Goal: Task Accomplishment & Management: Complete application form

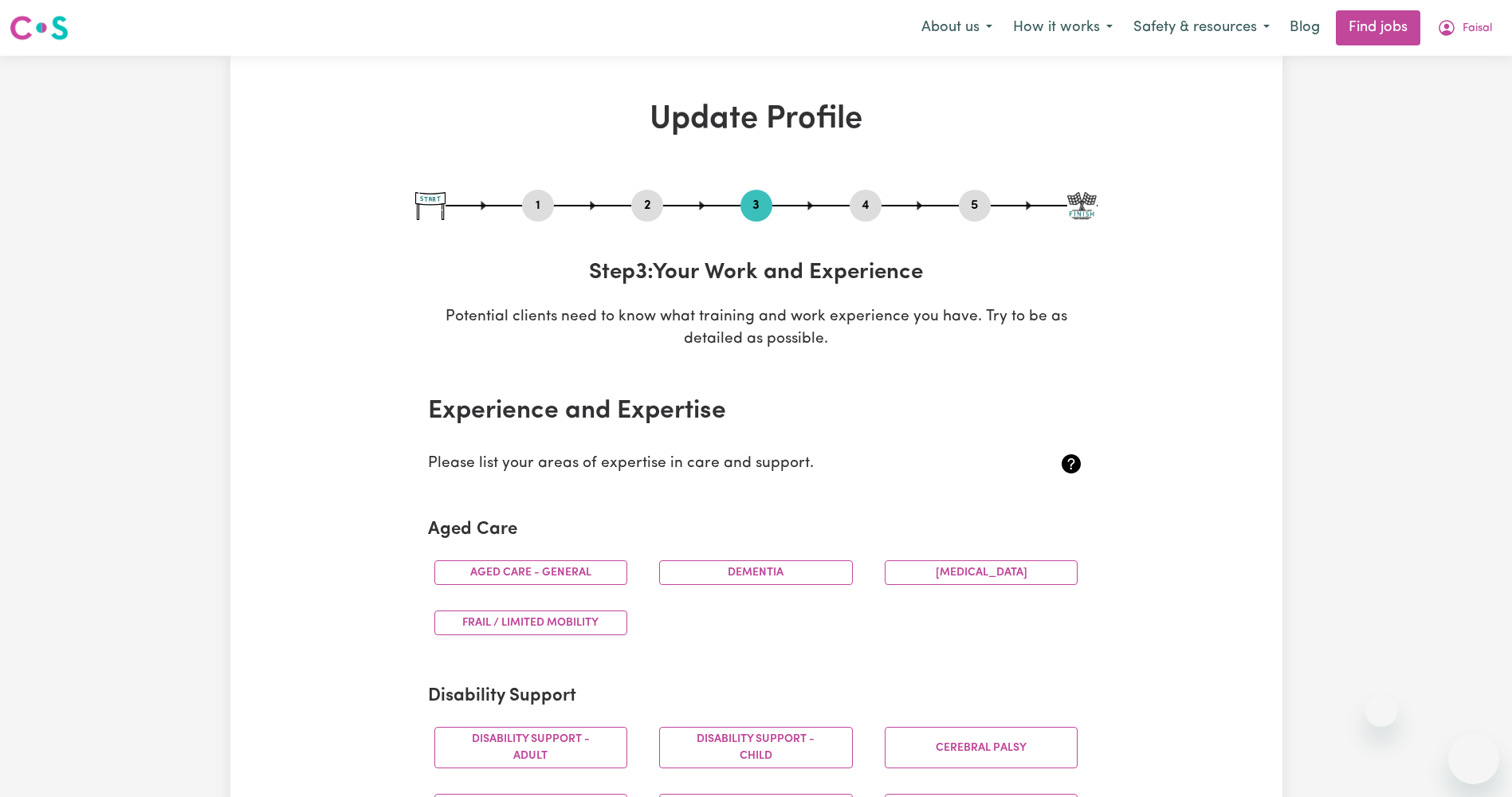
select select "Certificate III (Individual Support)"
click at [539, 213] on button "1" at bounding box center [538, 206] width 32 height 21
select select "[DEMOGRAPHIC_DATA]"
select select "[DEMOGRAPHIC_DATA] Citizen"
select select "Studying a healthcare related degree or qualification"
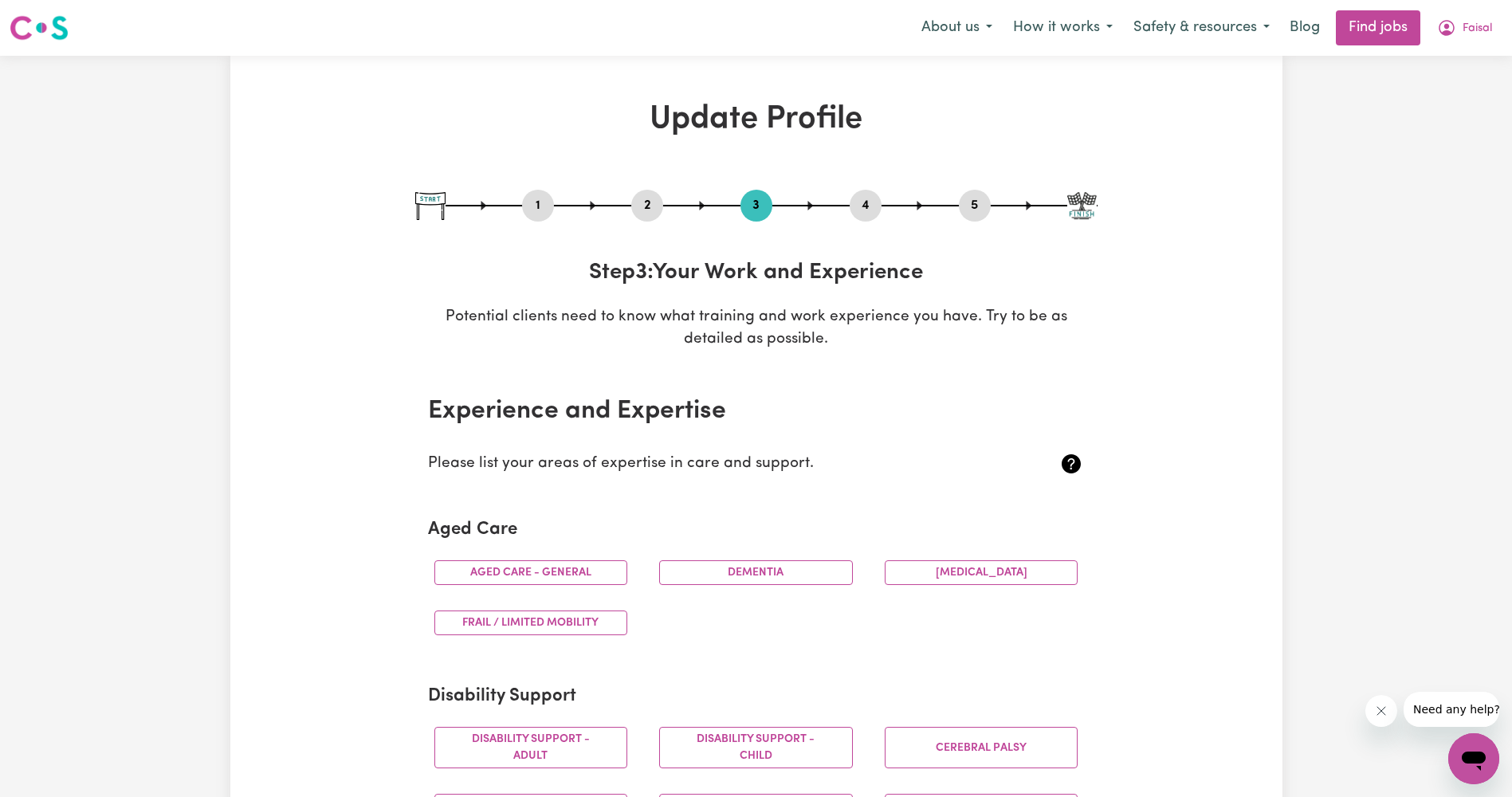
select select "40"
select select "50"
select select "60"
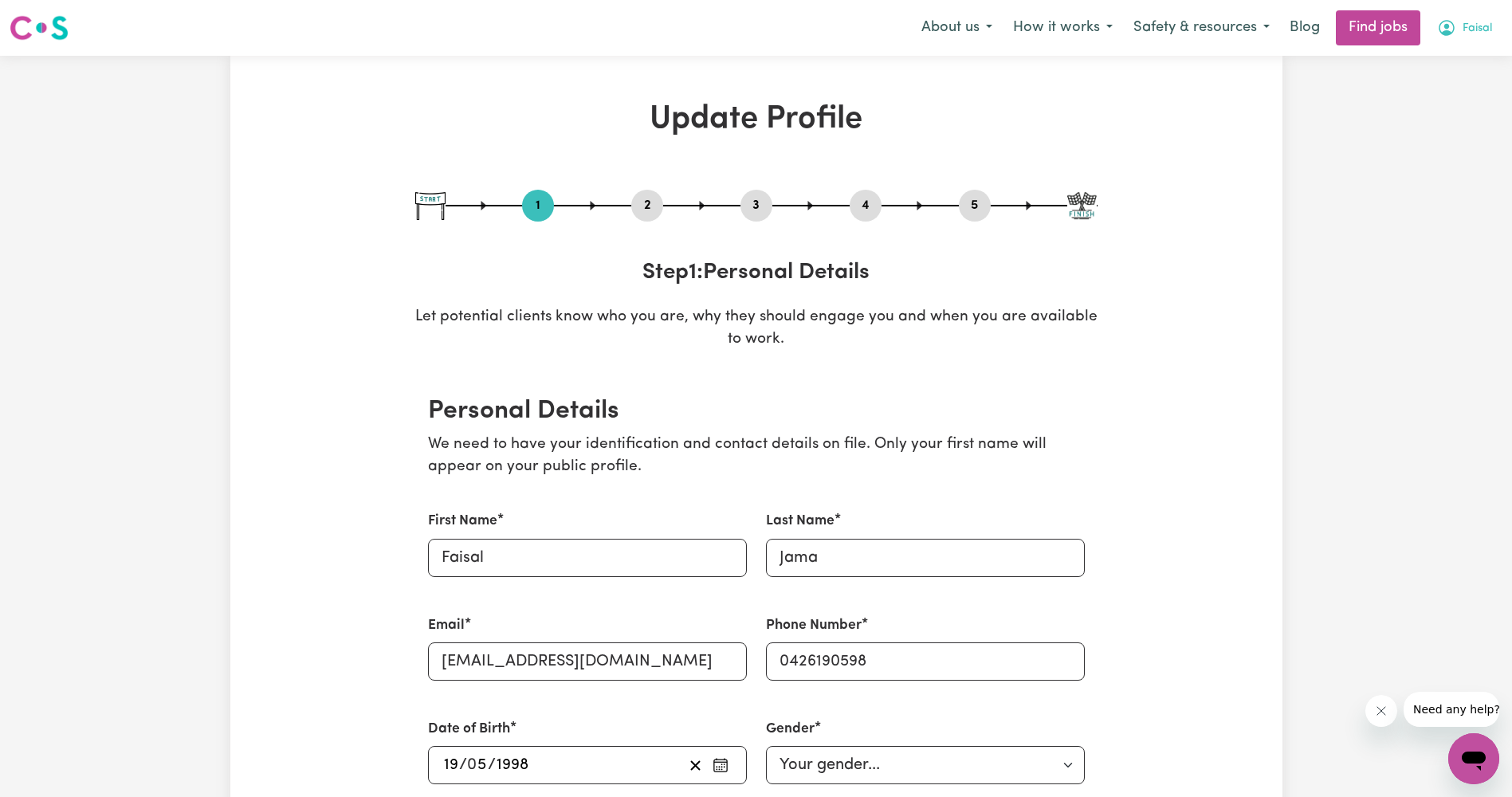
click at [1463, 39] on button "Faisal" at bounding box center [1464, 28] width 75 height 34
click at [1456, 56] on link "My Account" at bounding box center [1439, 62] width 126 height 30
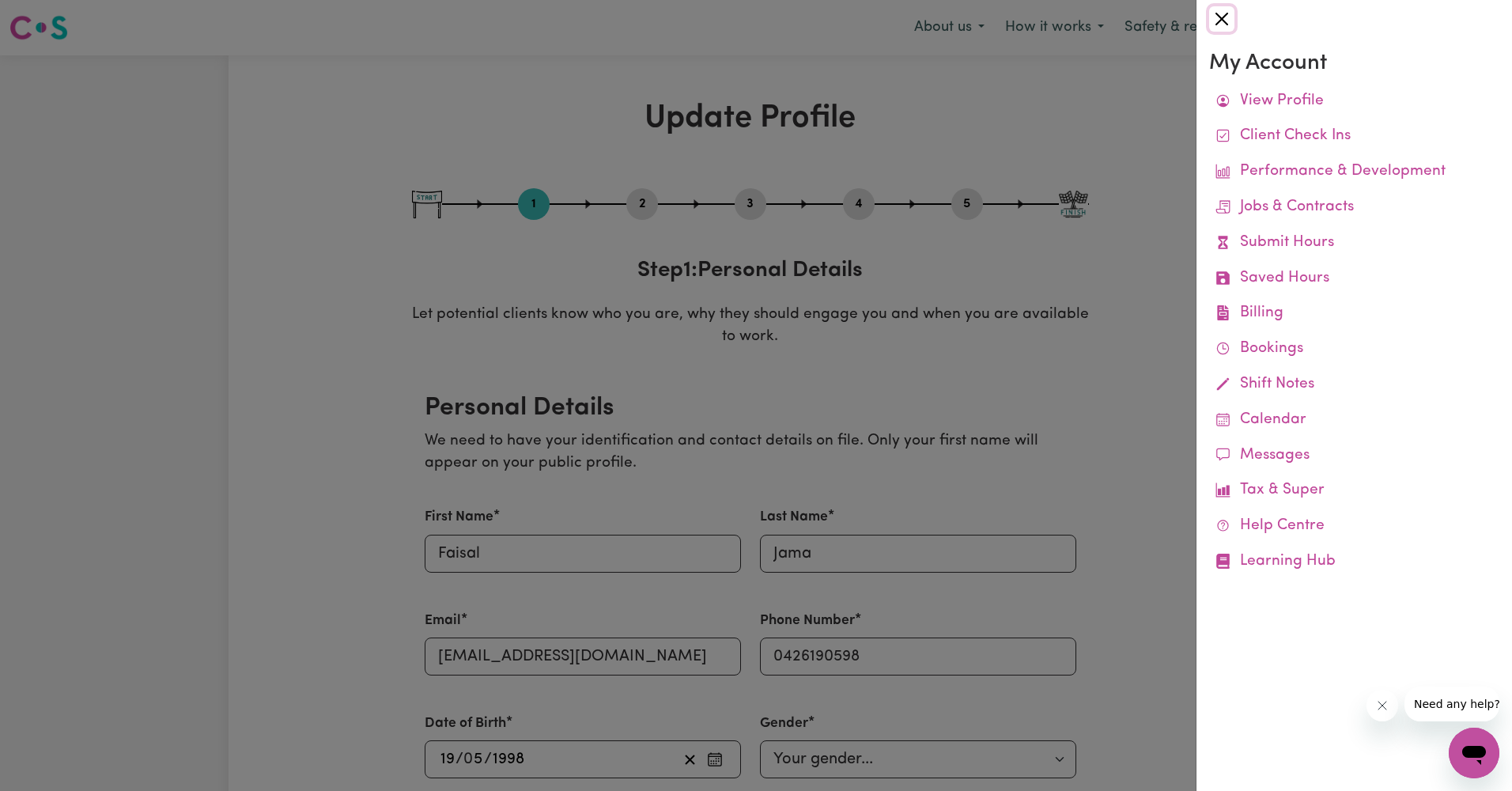
click at [1230, 24] on button "Close" at bounding box center [1221, 19] width 25 height 25
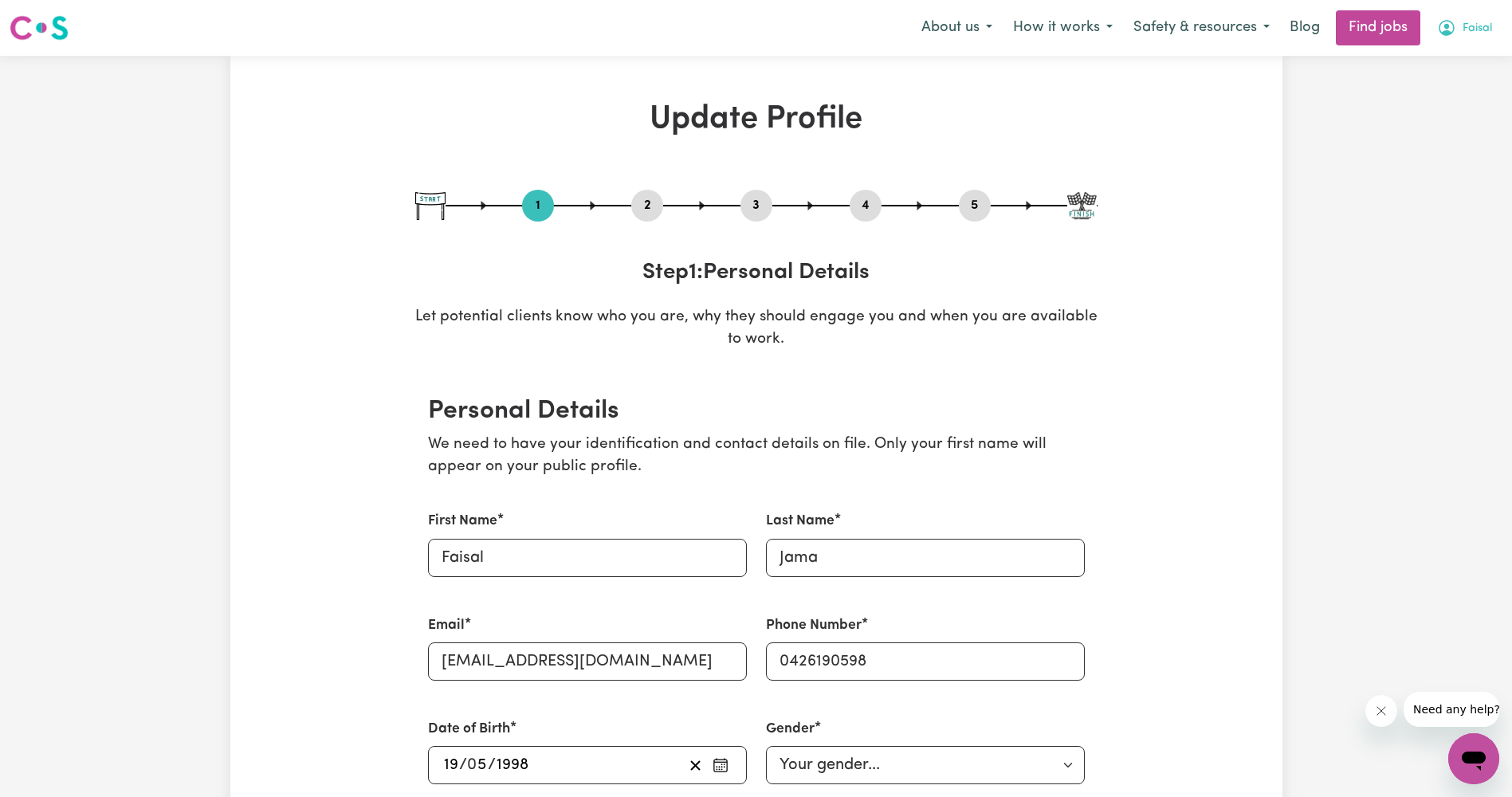
click at [1465, 18] on button "Faisal" at bounding box center [1464, 28] width 75 height 34
click at [1430, 86] on link "My Dashboard" at bounding box center [1439, 91] width 126 height 30
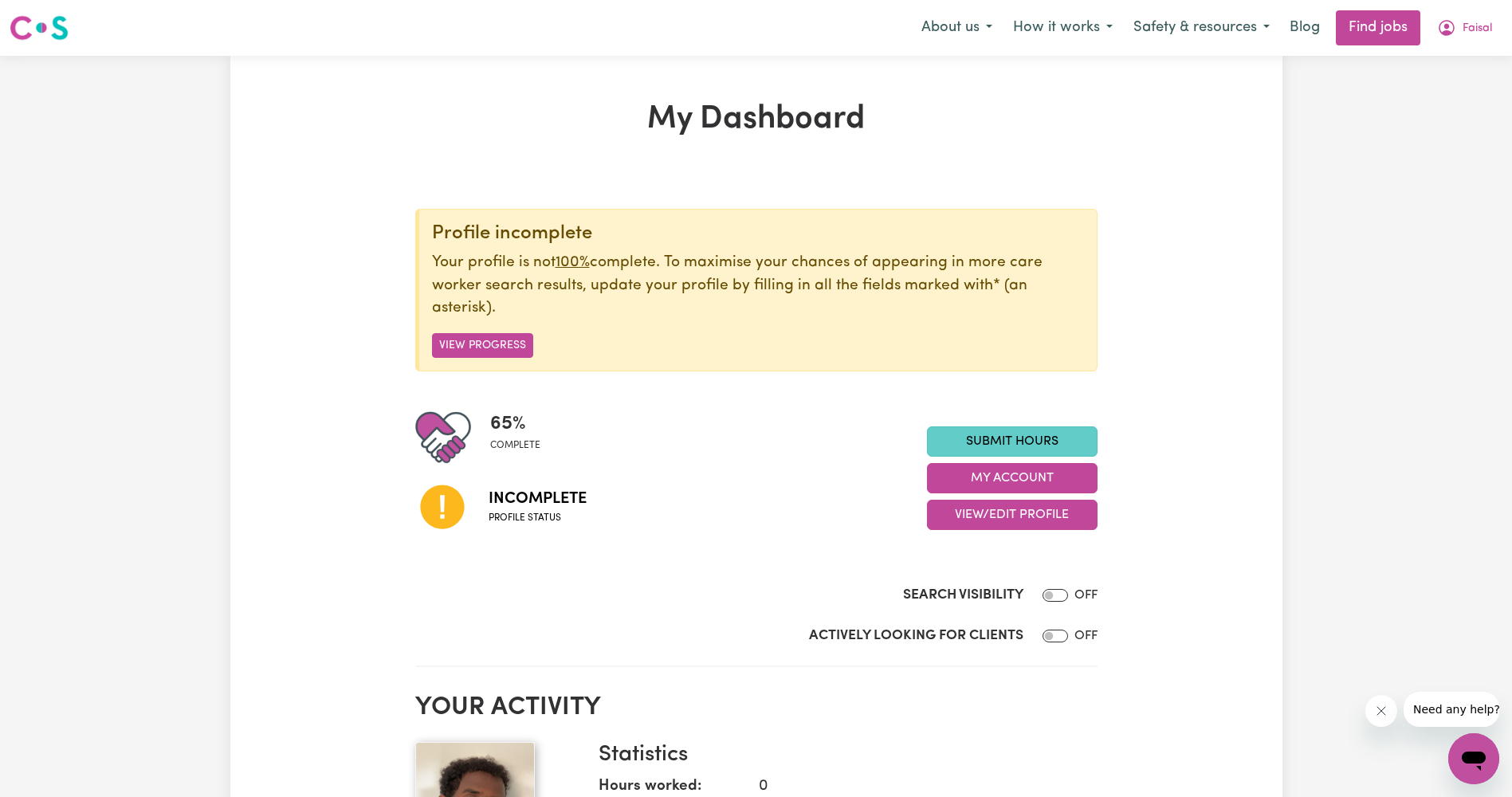
click at [1013, 440] on link "Submit Hours" at bounding box center [1011, 441] width 170 height 30
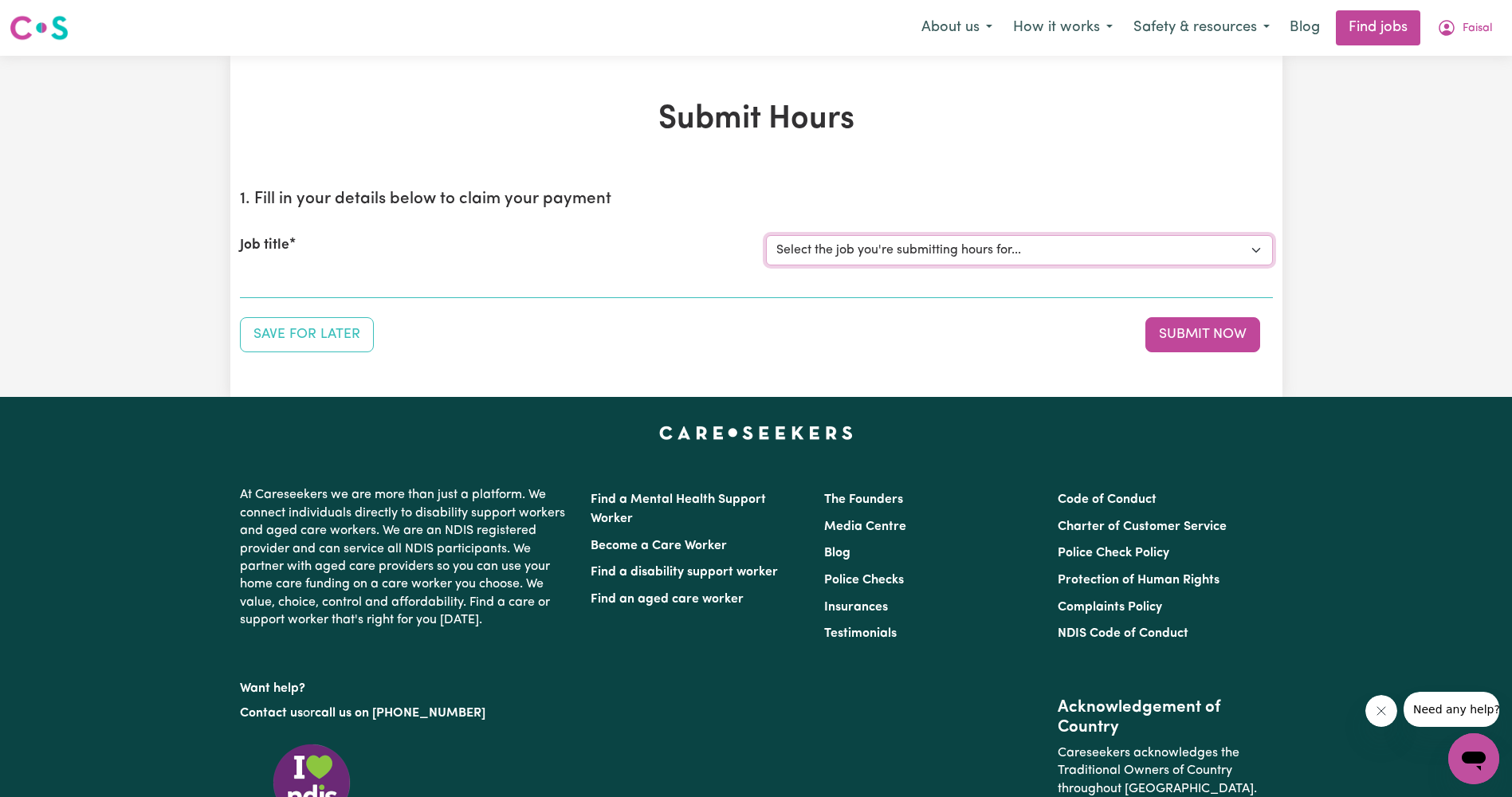
click at [930, 255] on select "Select the job you're submitting hours for..." at bounding box center [1019, 250] width 507 height 30
click at [930, 246] on select "Select the job you're submitting hours for..." at bounding box center [1019, 250] width 507 height 30
click at [17, 18] on img at bounding box center [39, 27] width 59 height 28
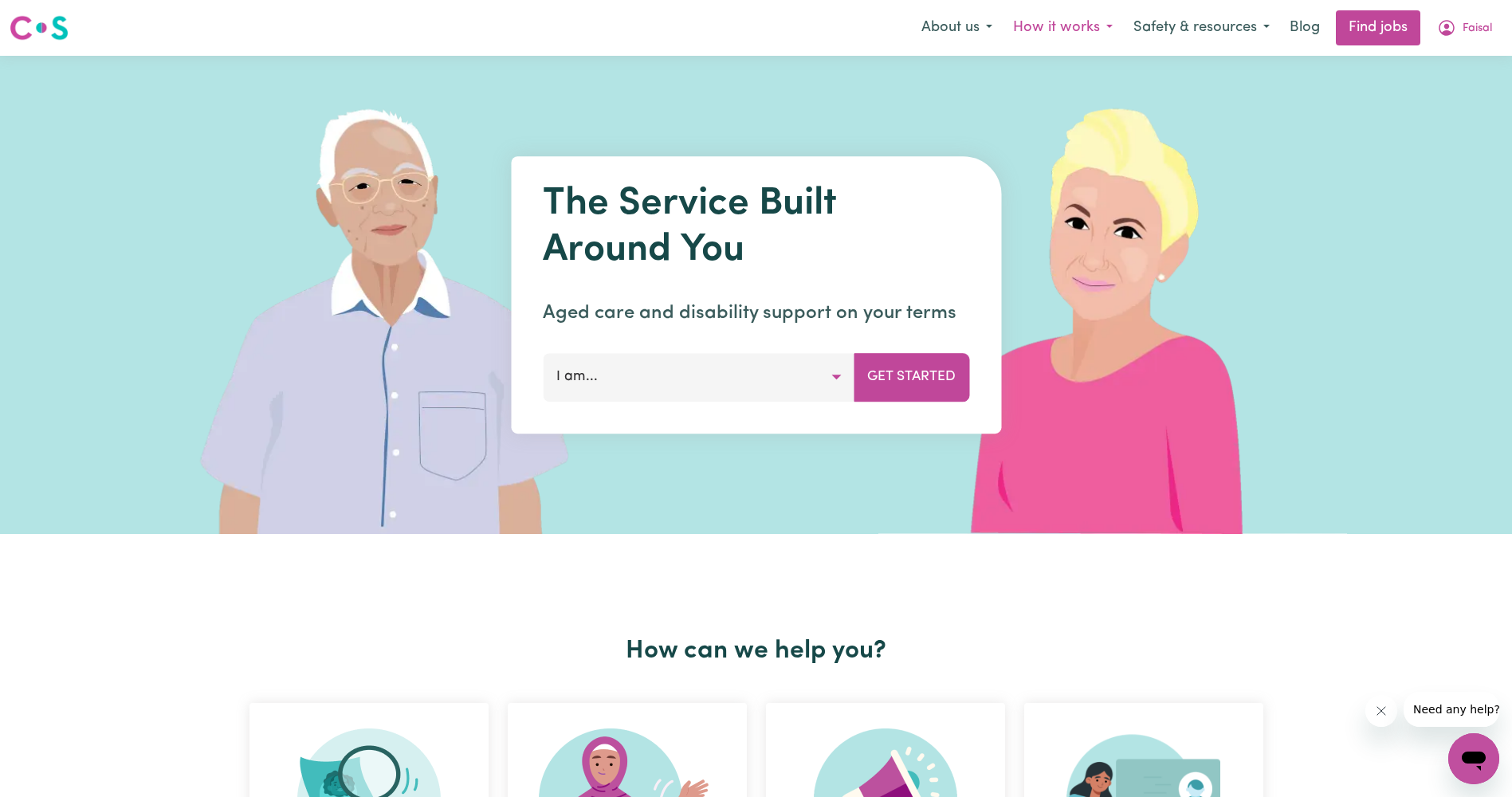
click at [1027, 28] on button "How it works" at bounding box center [1063, 28] width 120 height 34
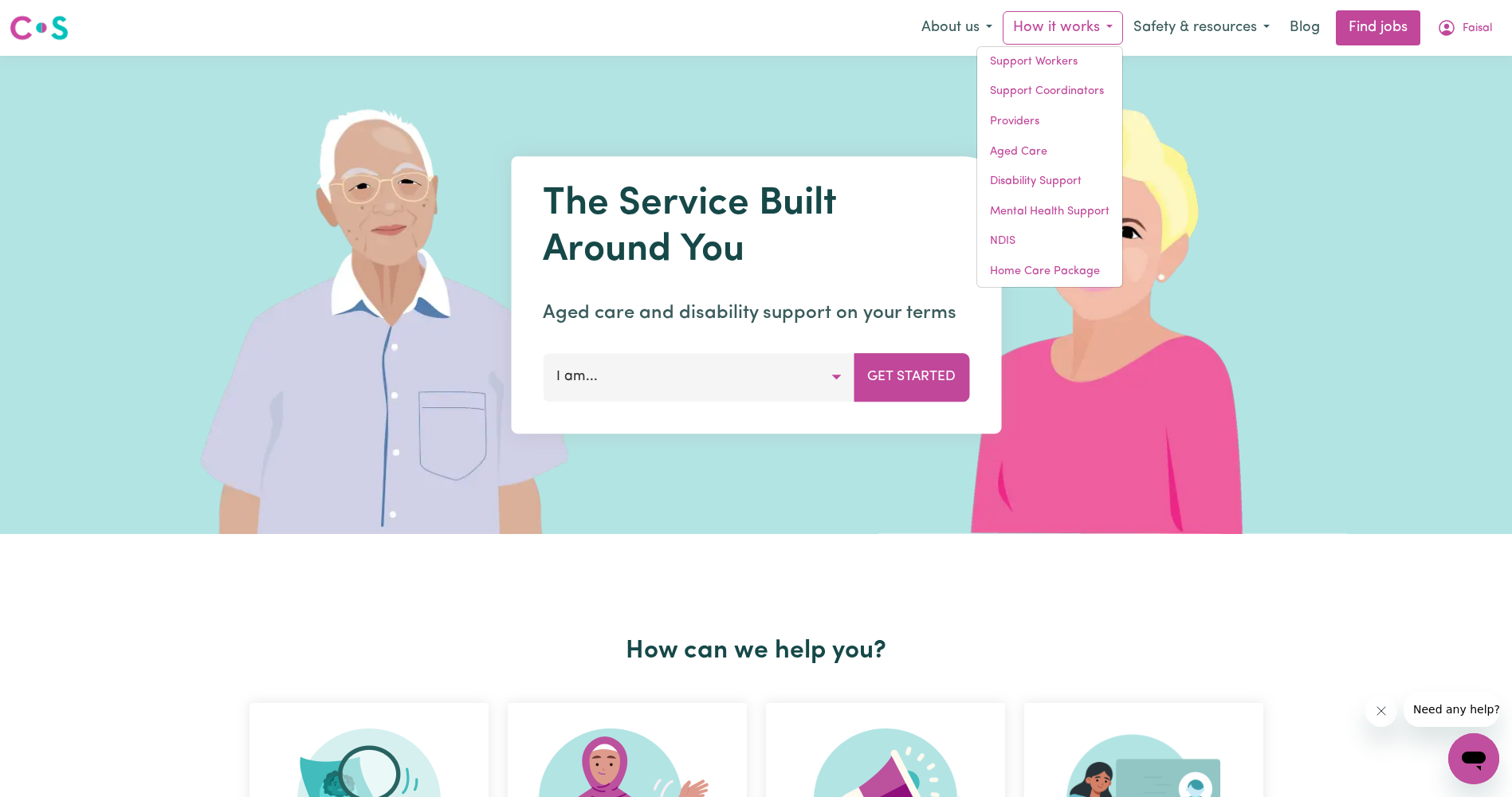
click at [1027, 28] on button "How it works" at bounding box center [1063, 28] width 120 height 34
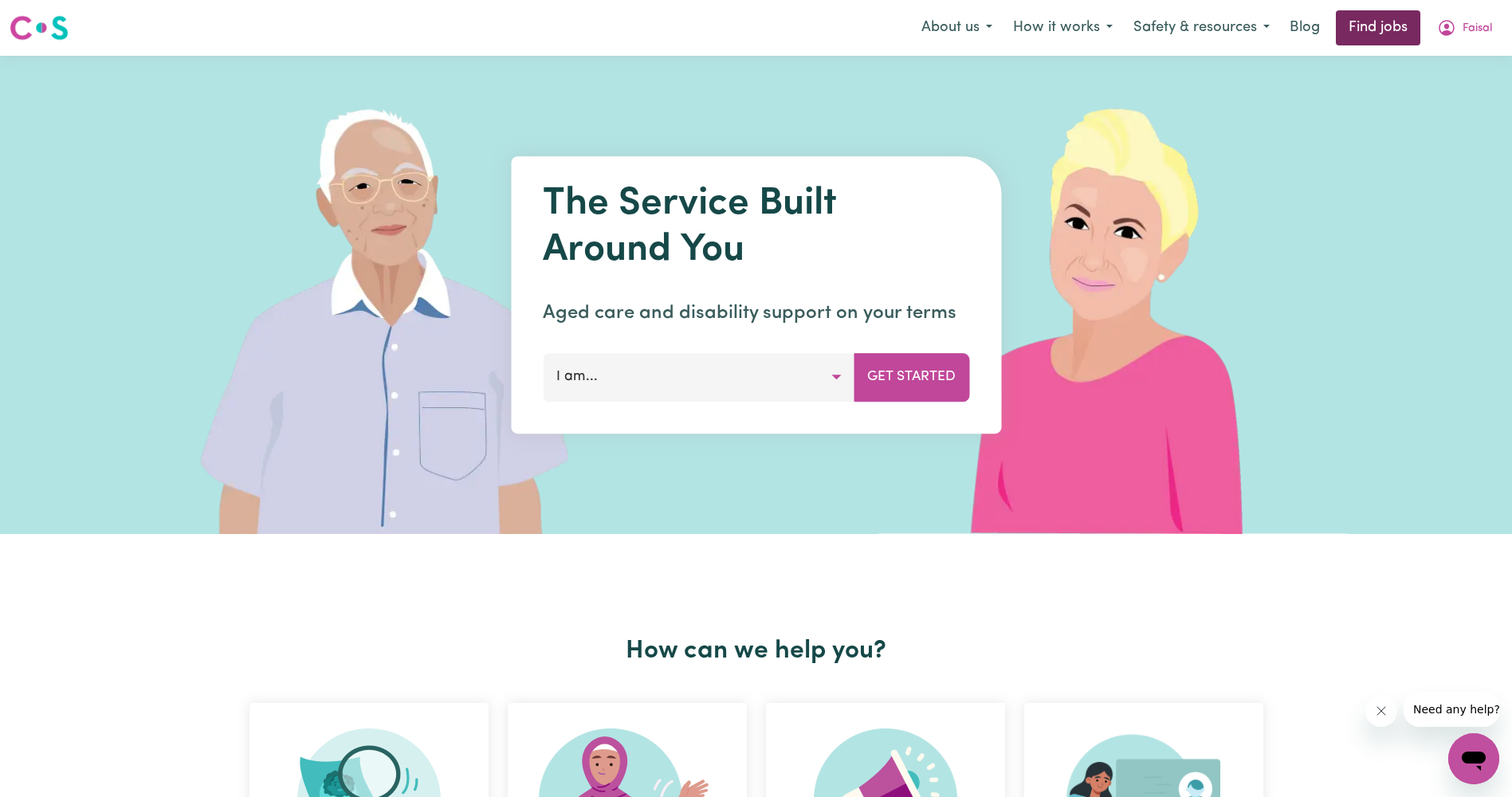
click at [1398, 23] on link "Find jobs" at bounding box center [1378, 27] width 85 height 35
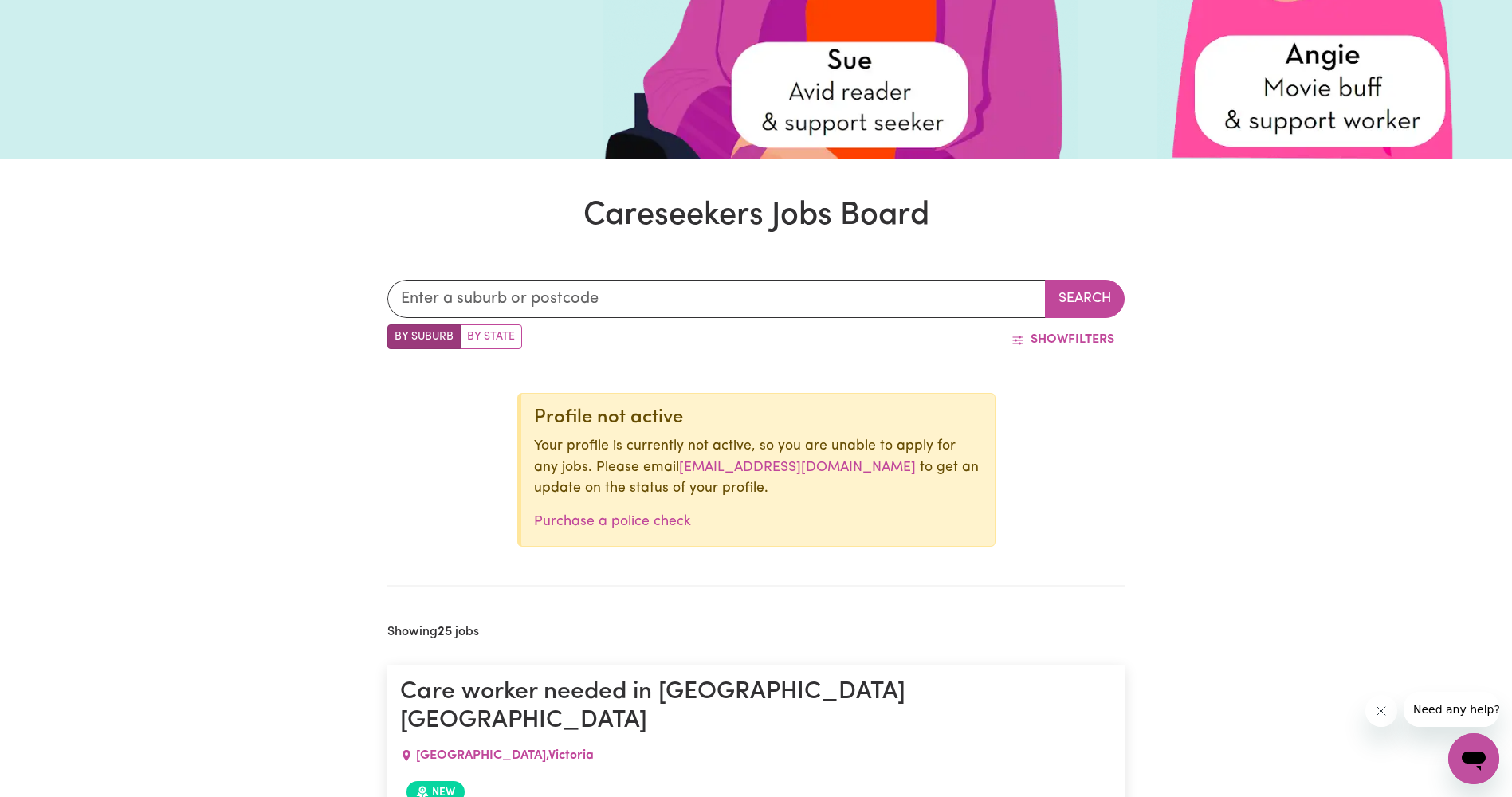
scroll to position [478, 0]
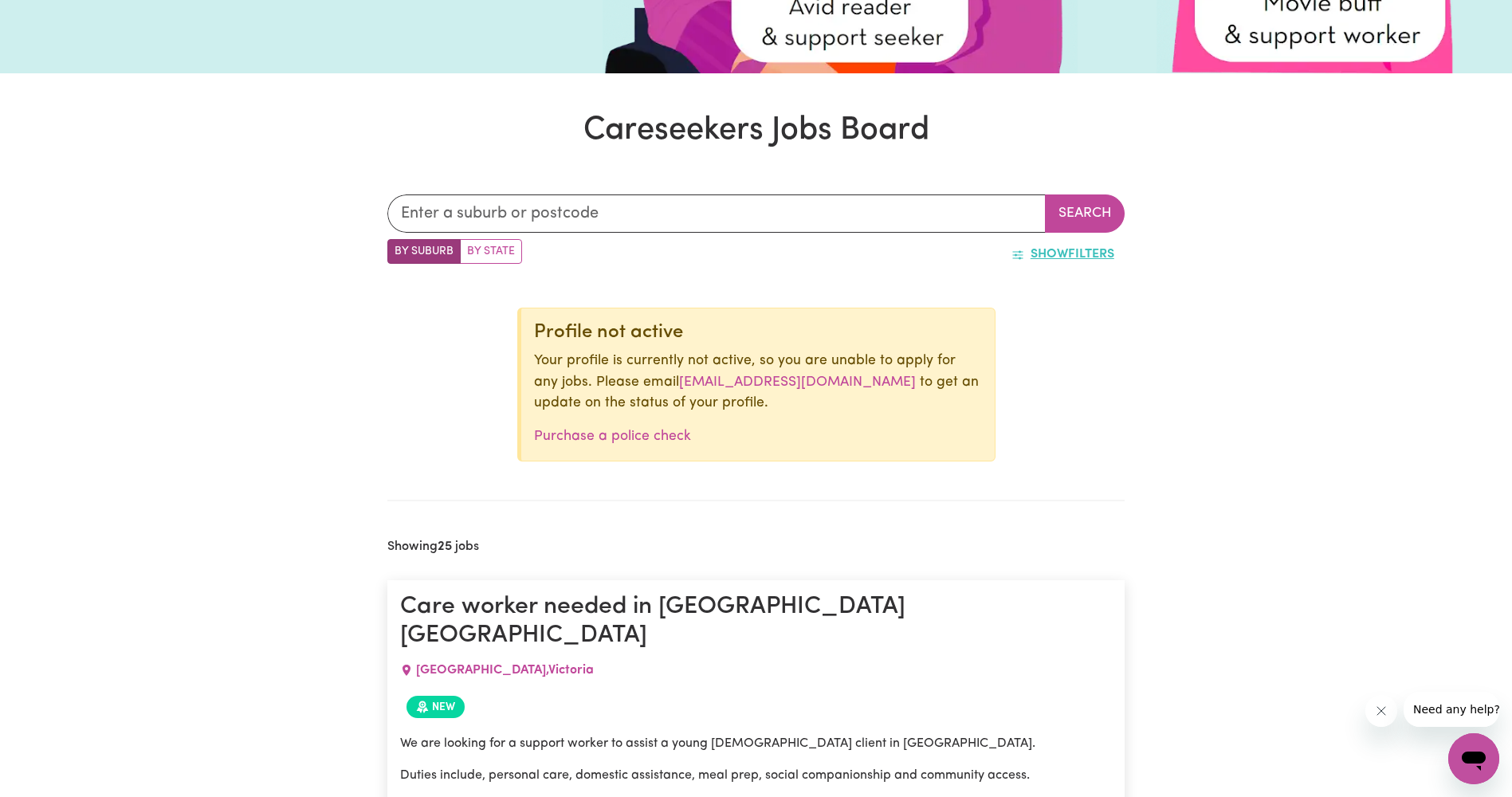
click at [1100, 263] on button "Show Filters" at bounding box center [1062, 254] width 123 height 30
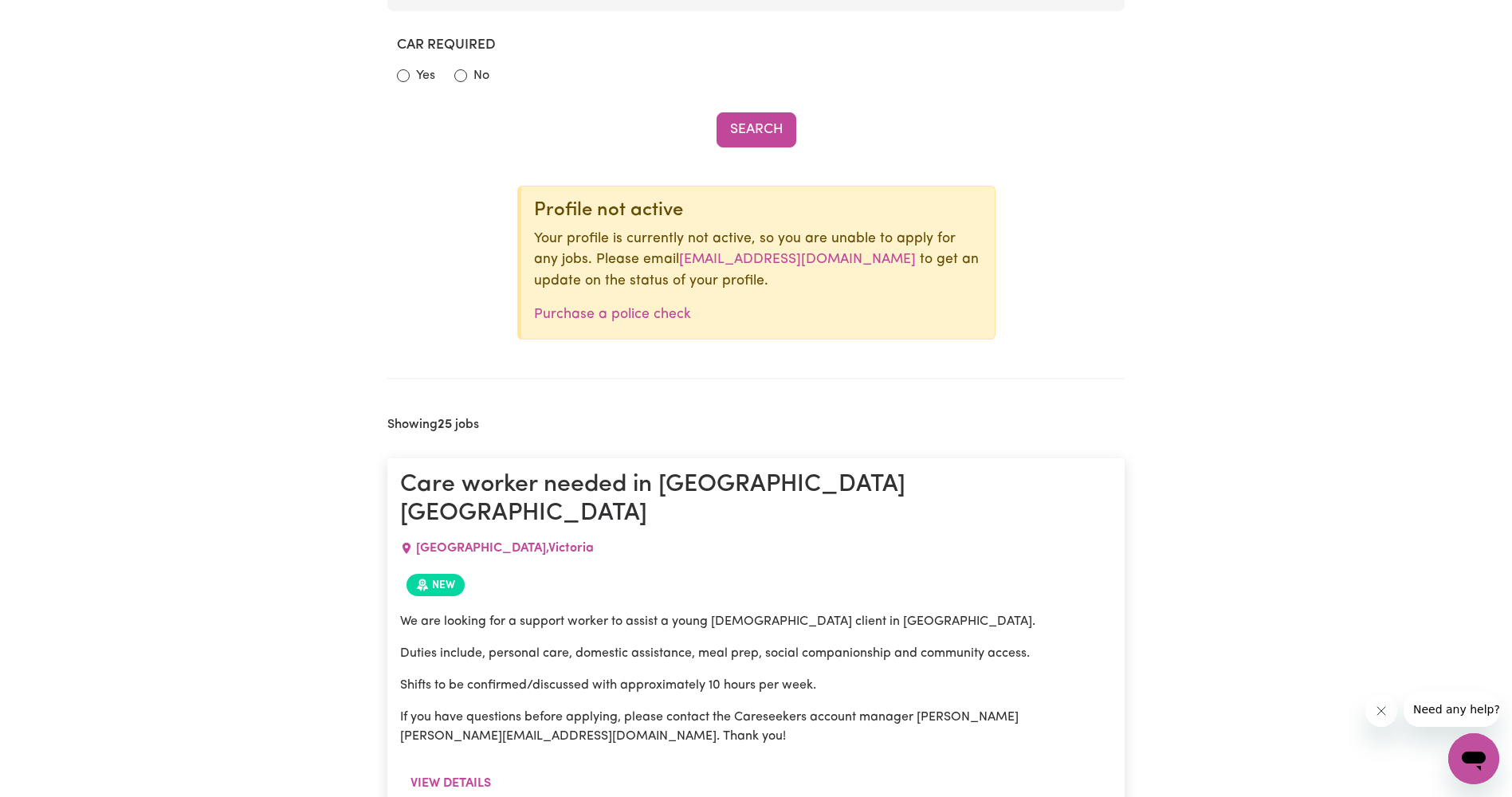
scroll to position [558, 0]
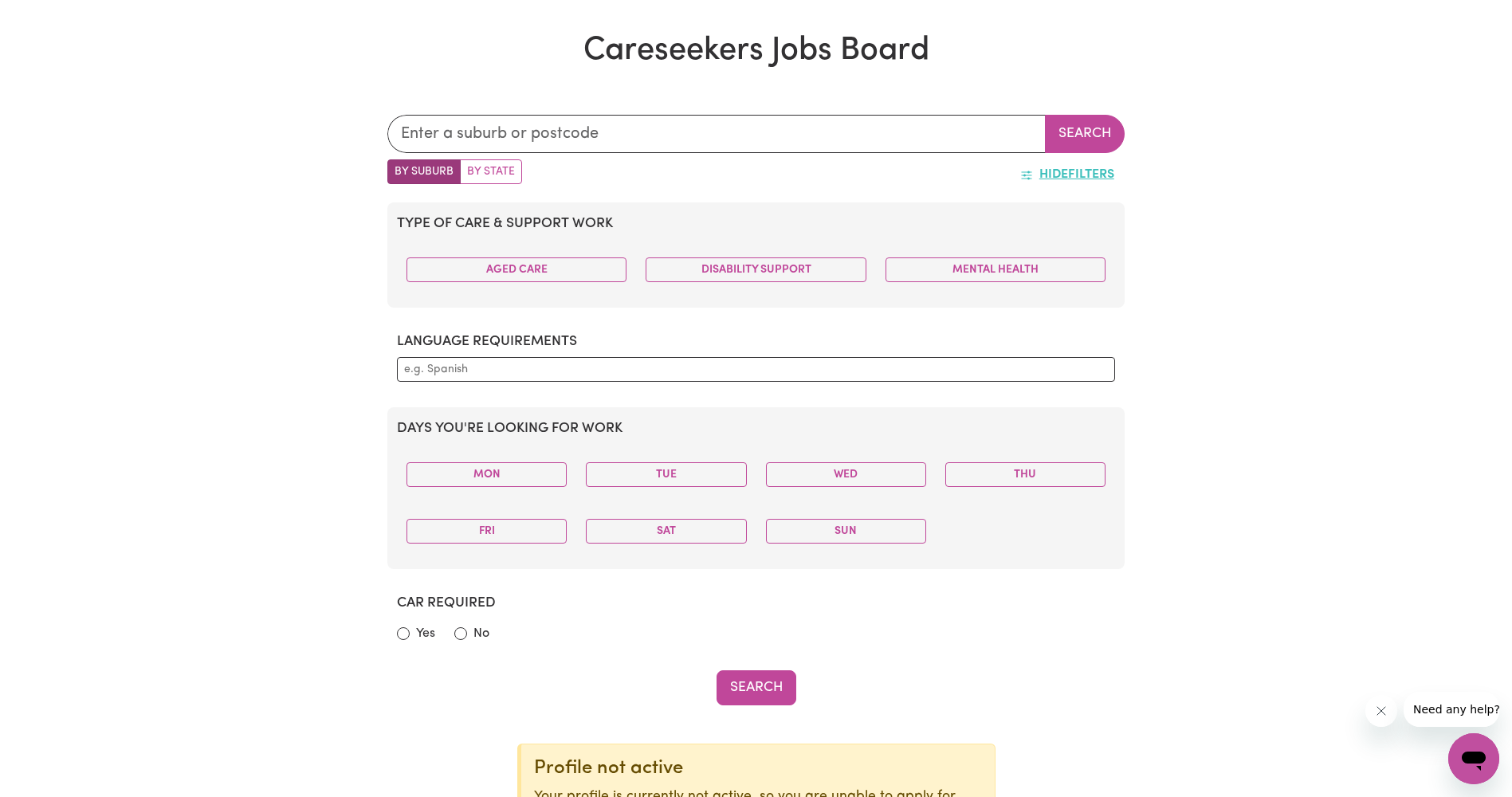
click at [1083, 180] on button "Hide Filters" at bounding box center [1067, 174] width 115 height 30
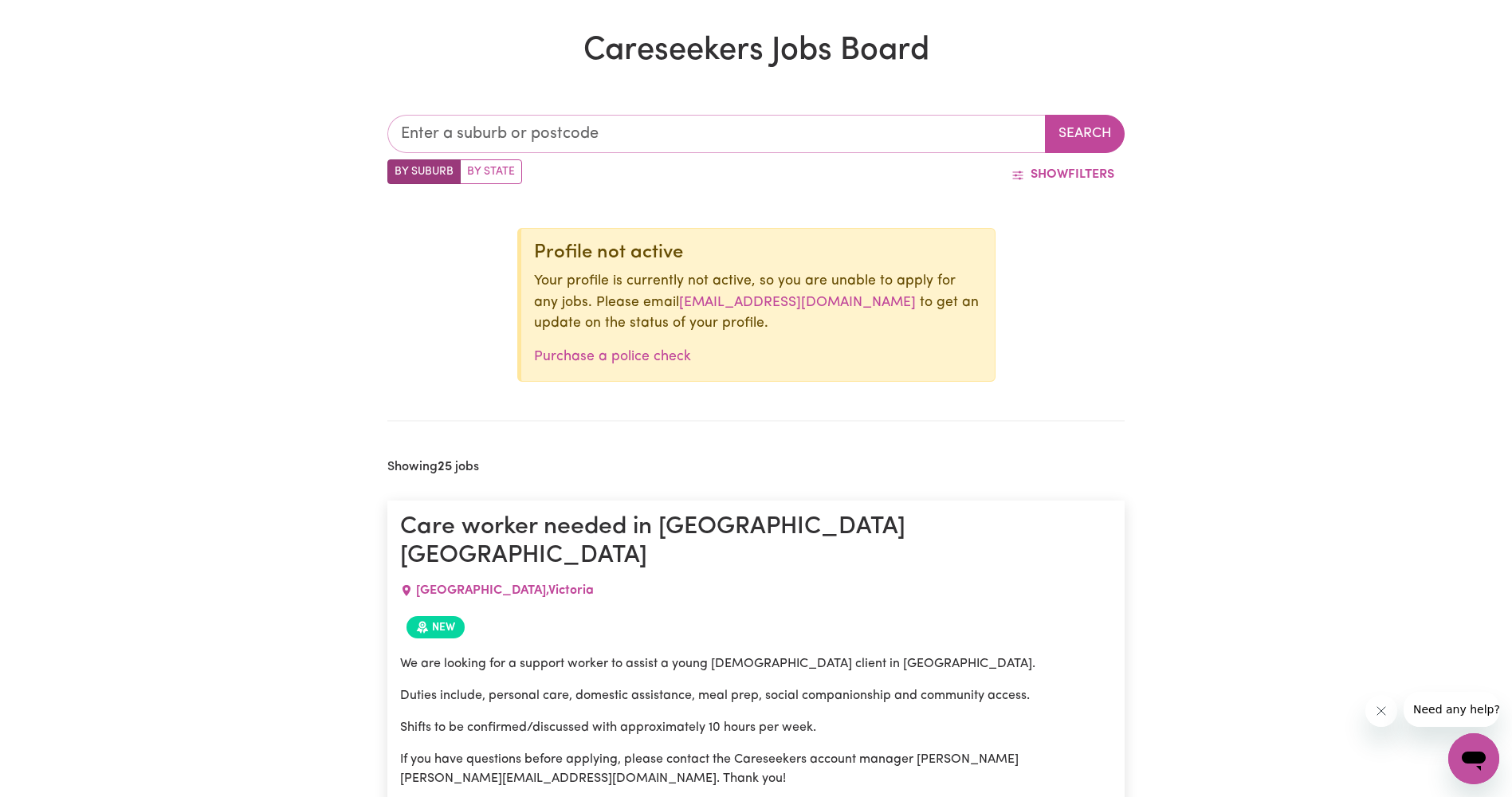
click at [595, 133] on input "text" at bounding box center [717, 134] width 659 height 39
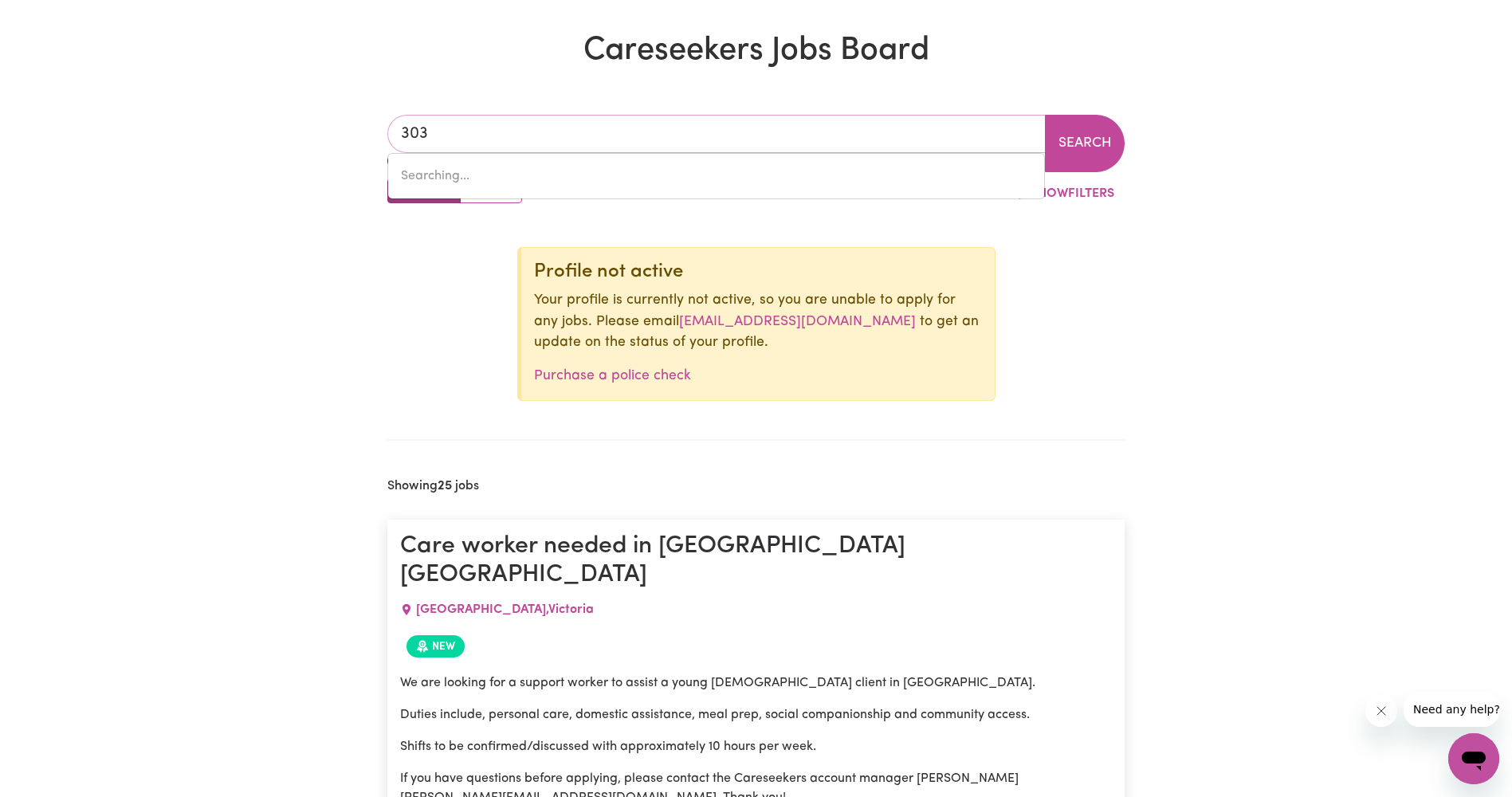
type input "3030"
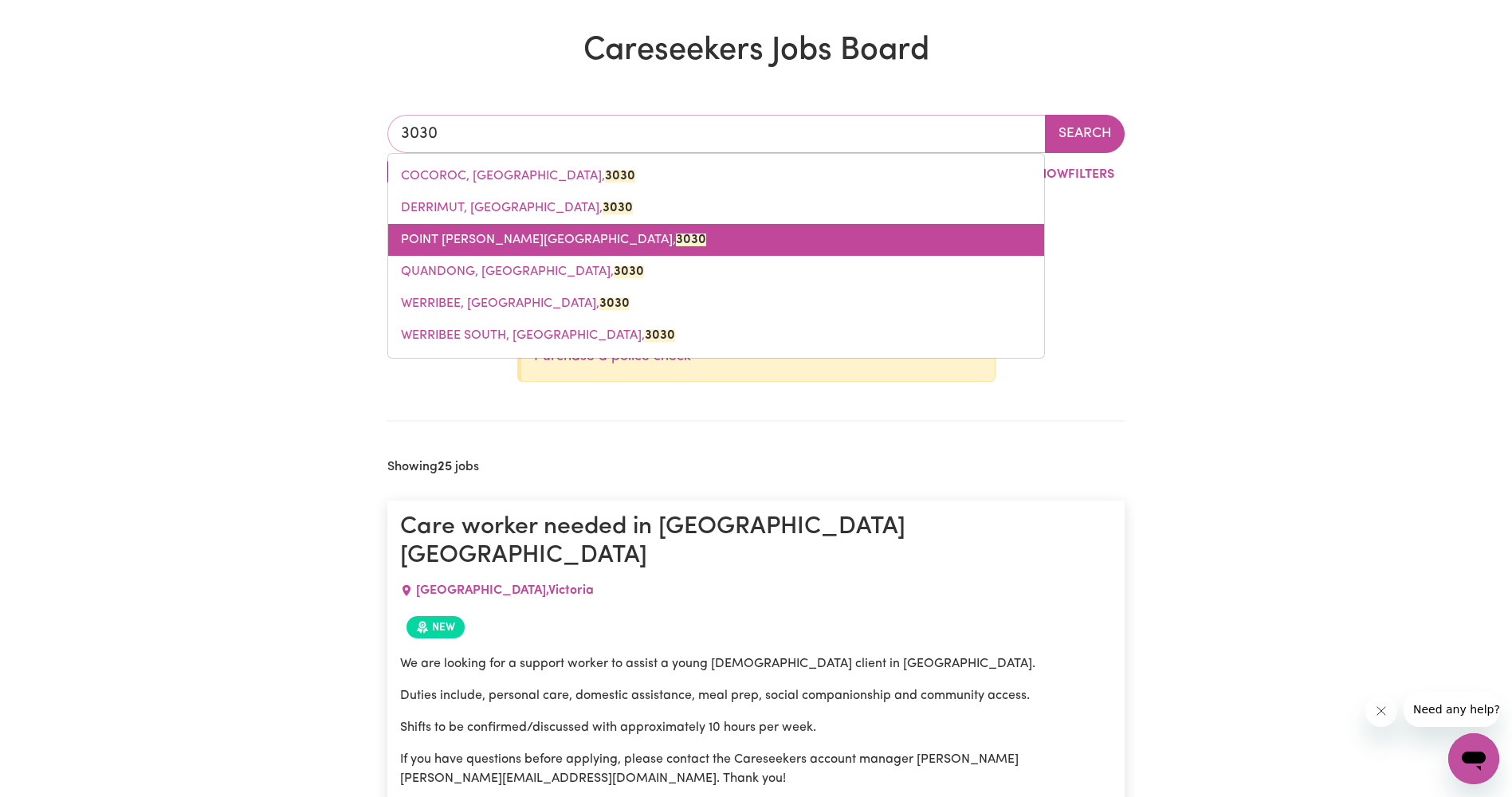
click at [676, 237] on link "[GEOGRAPHIC_DATA][PERSON_NAME]" at bounding box center [716, 240] width 656 height 32
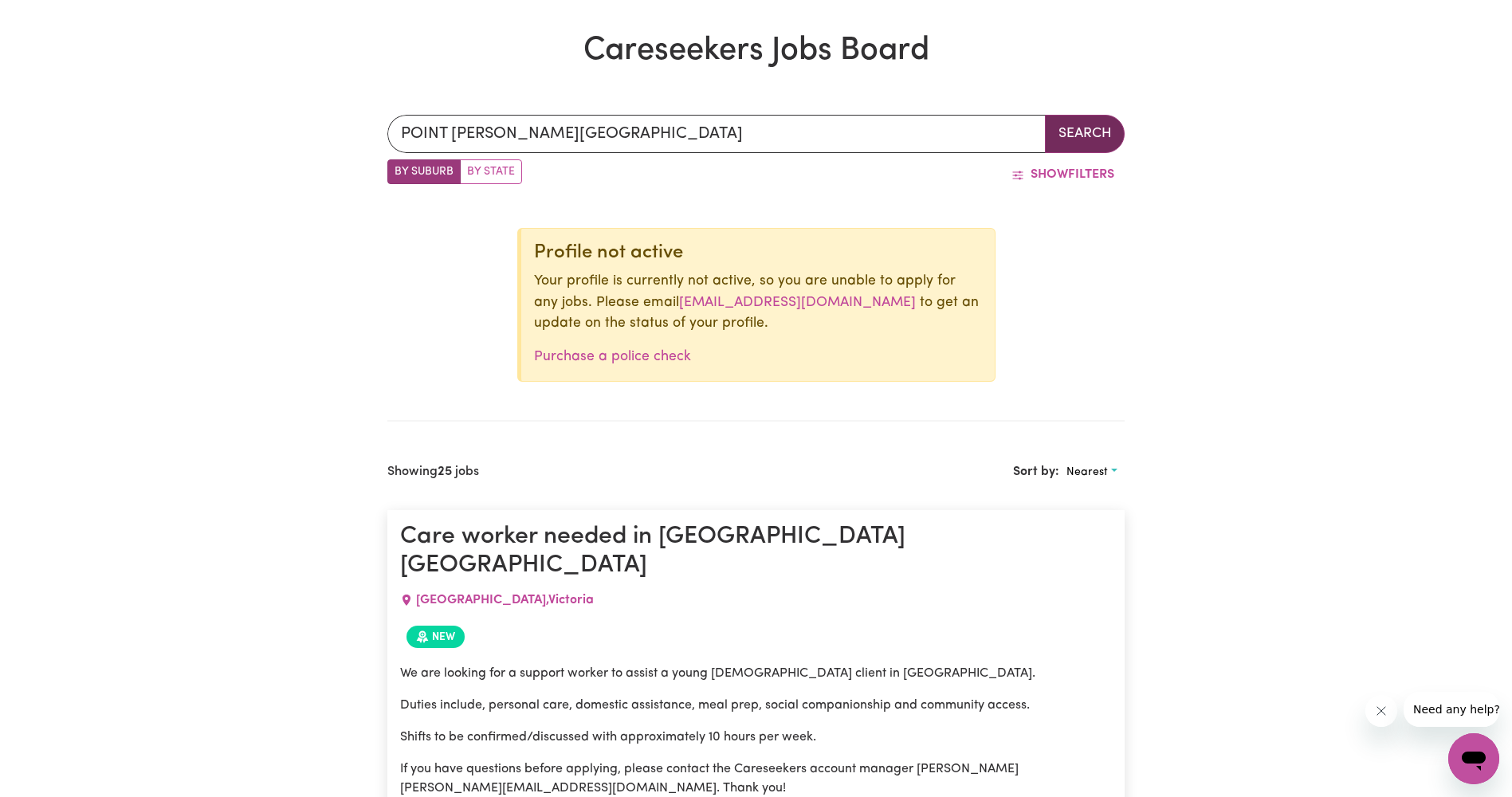
click at [1054, 138] on button "Search" at bounding box center [1084, 134] width 80 height 39
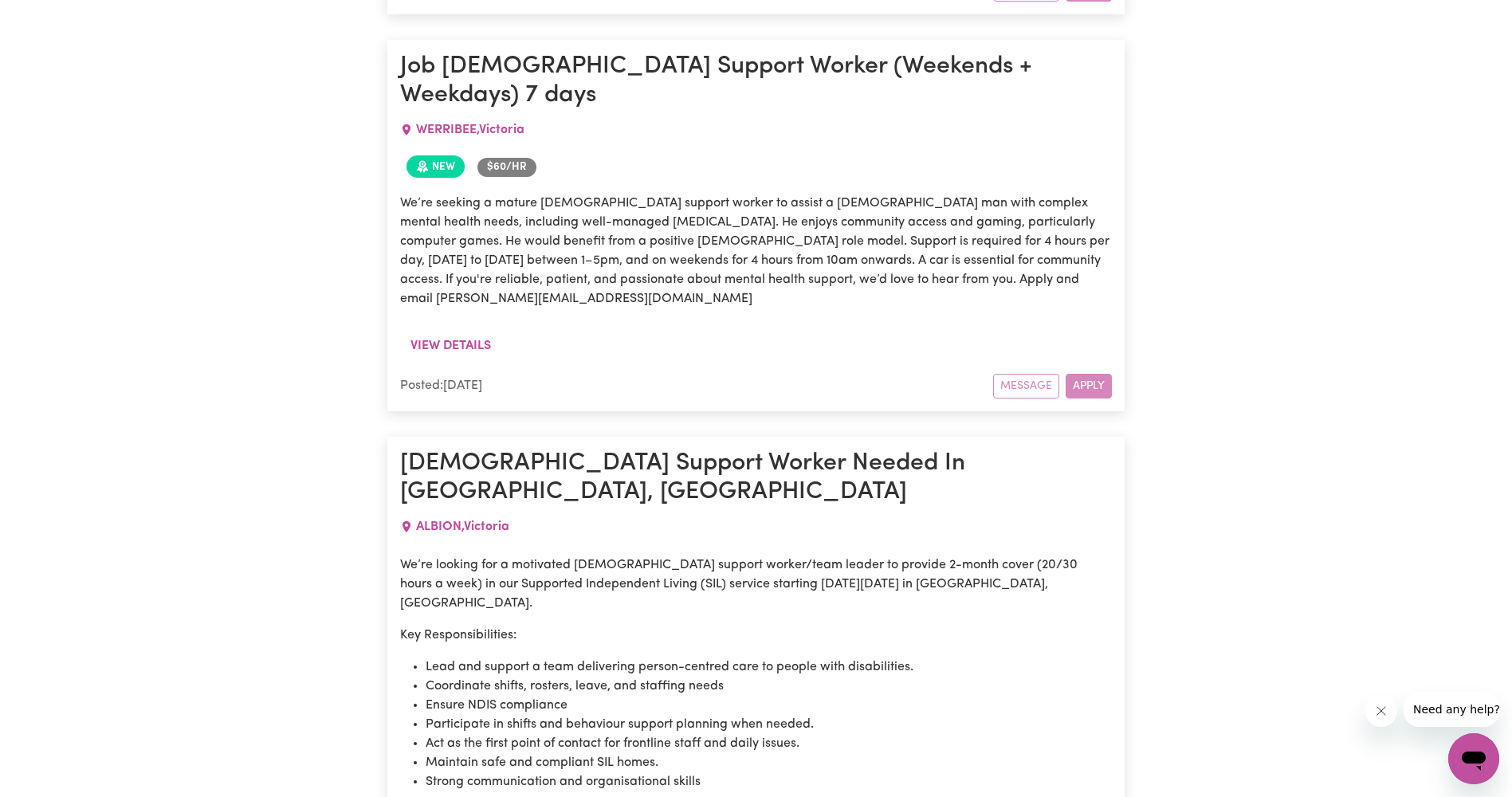
scroll to position [2072, 0]
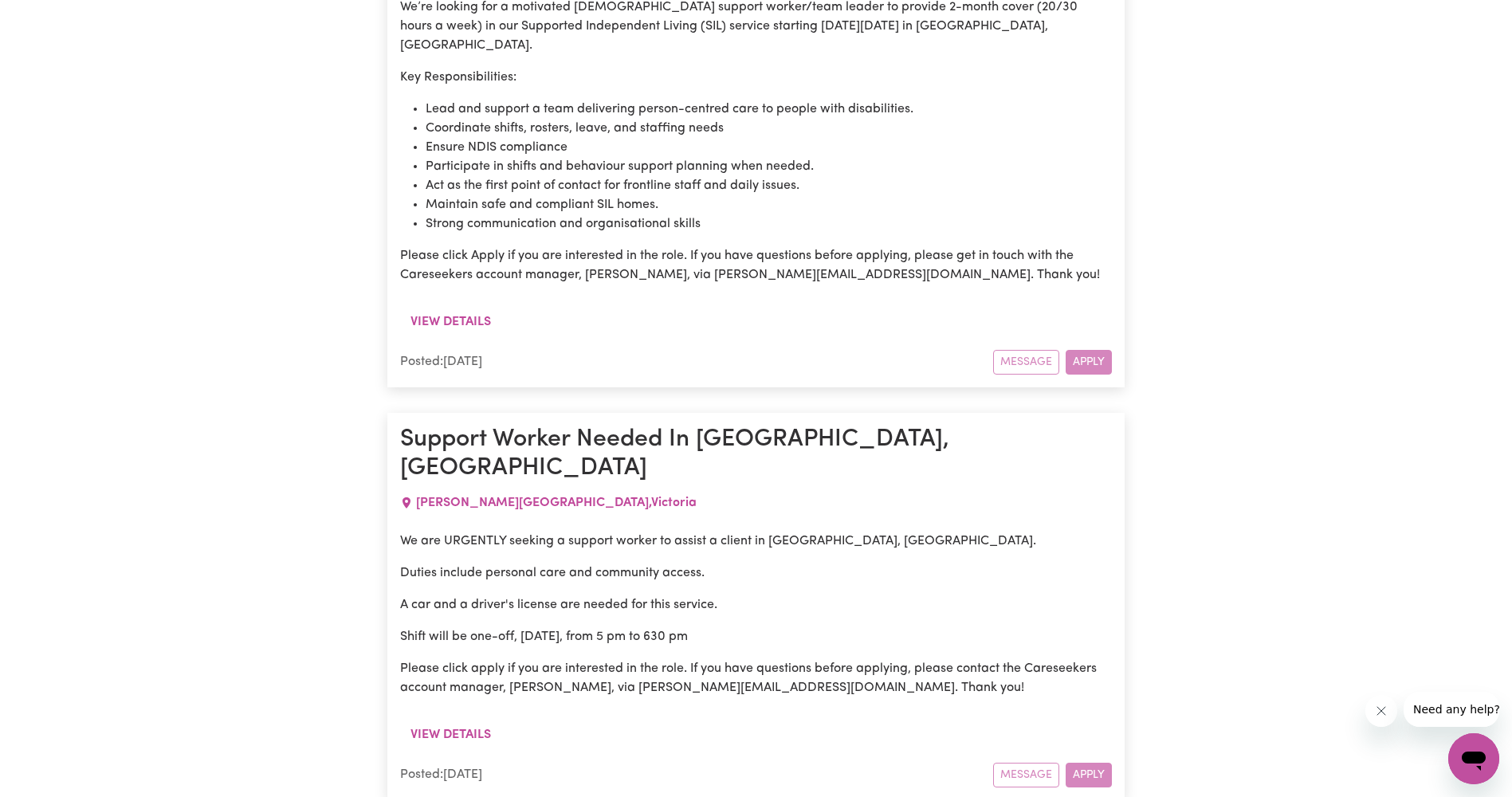
drag, startPoint x: 1317, startPoint y: 34, endPoint x: 1300, endPoint y: 456, distance: 422.3
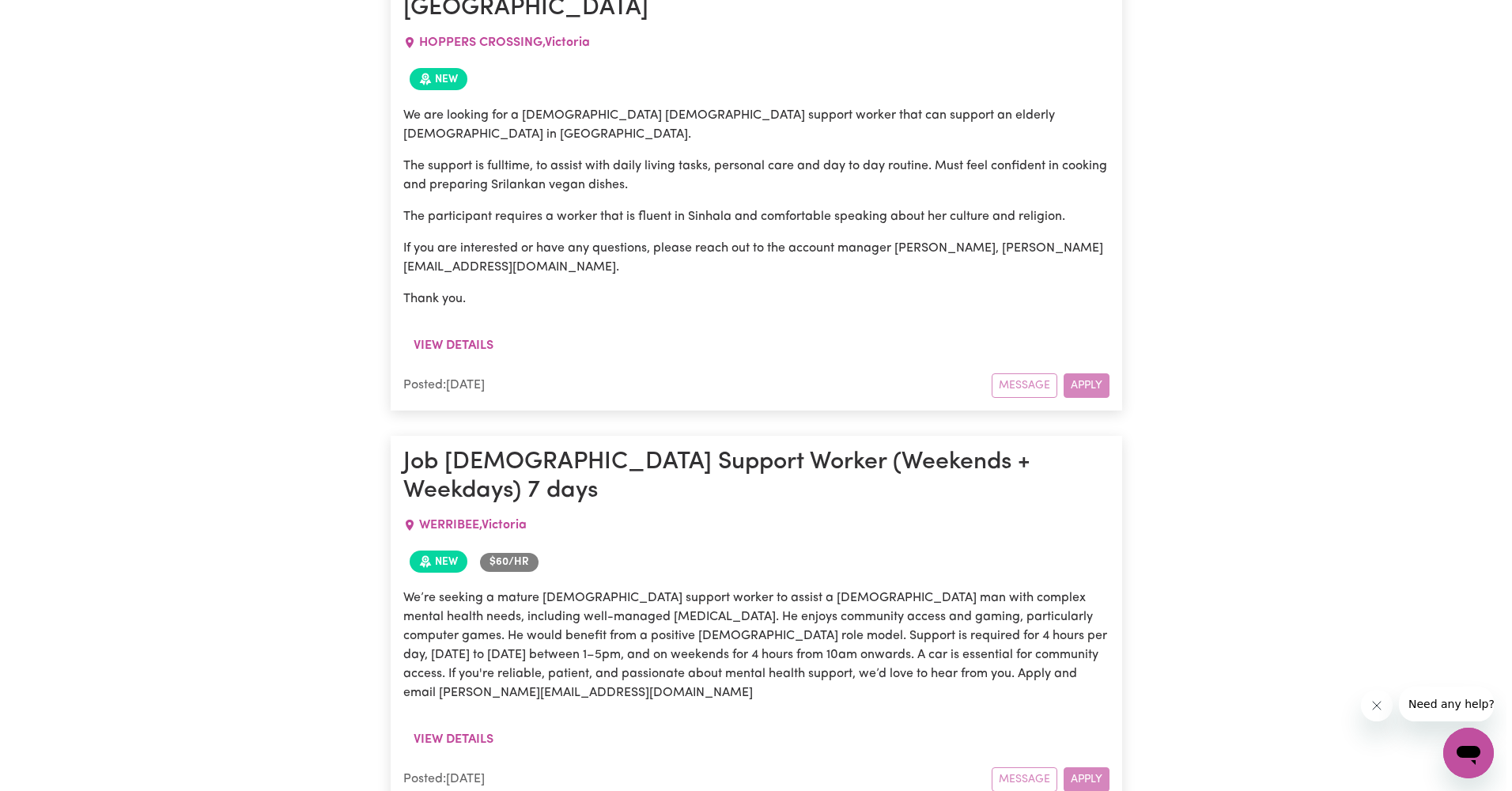
scroll to position [1108, 0]
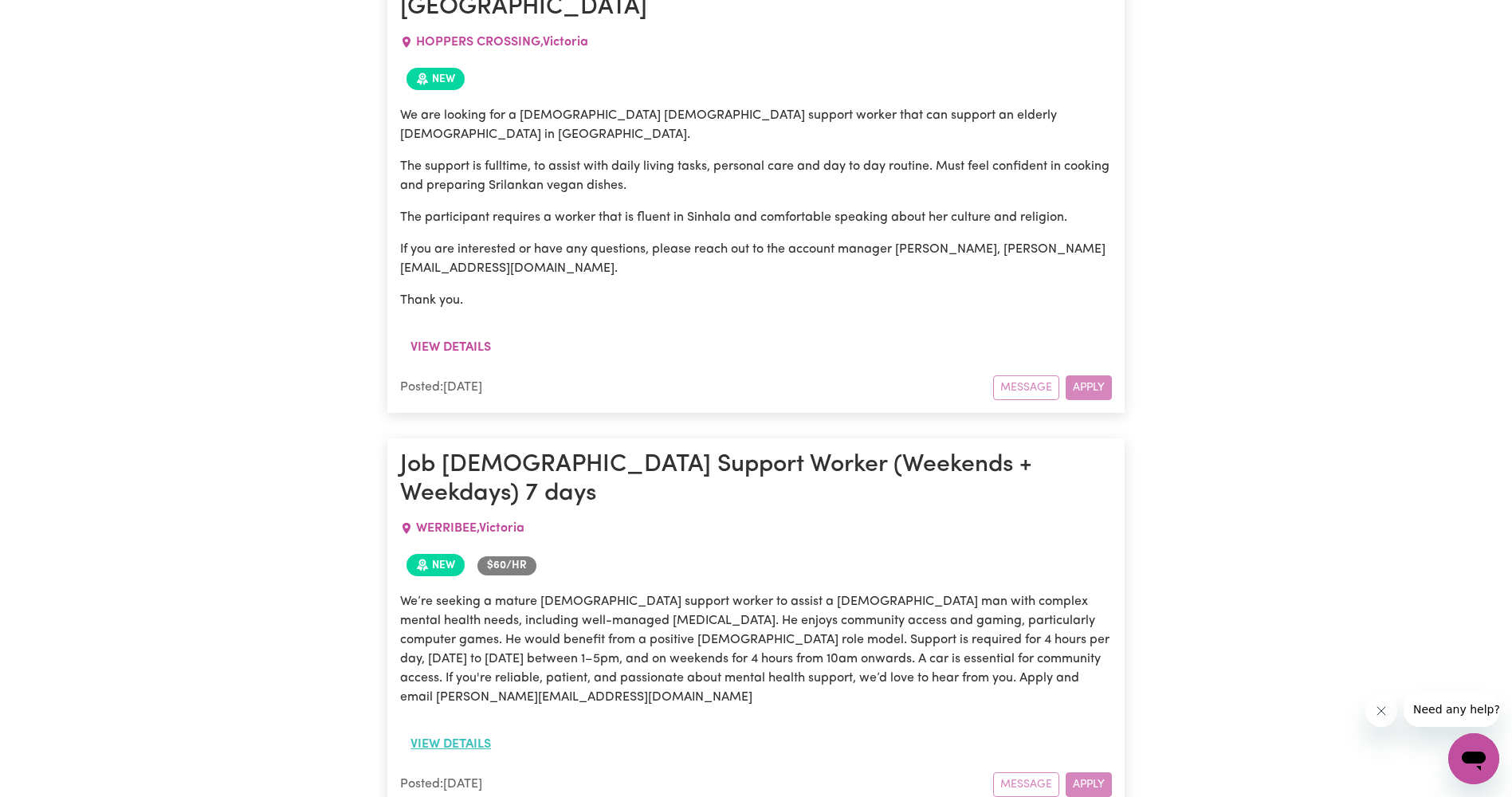
click at [479, 729] on button "View details" at bounding box center [451, 744] width 102 height 30
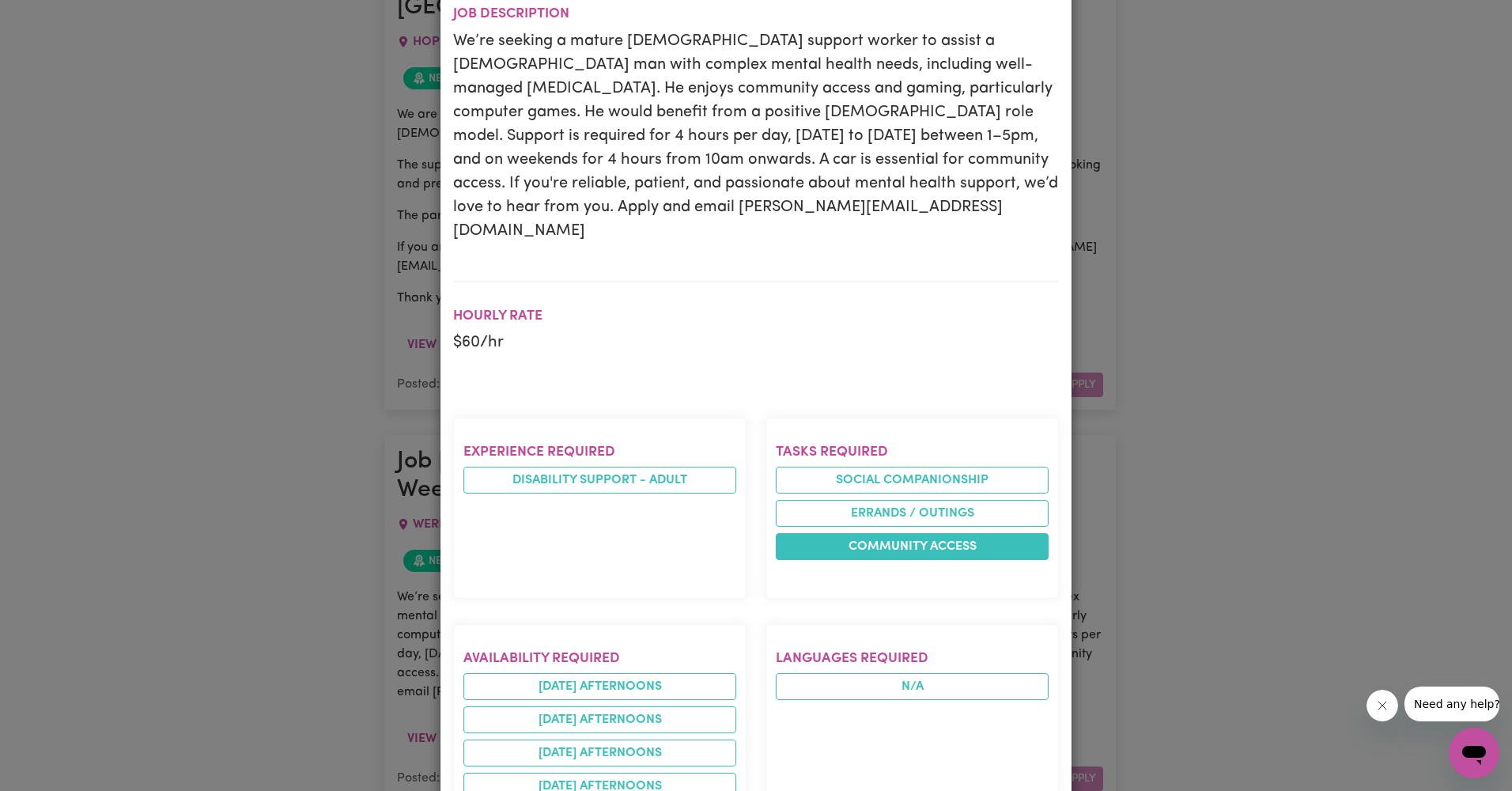
scroll to position [0, 0]
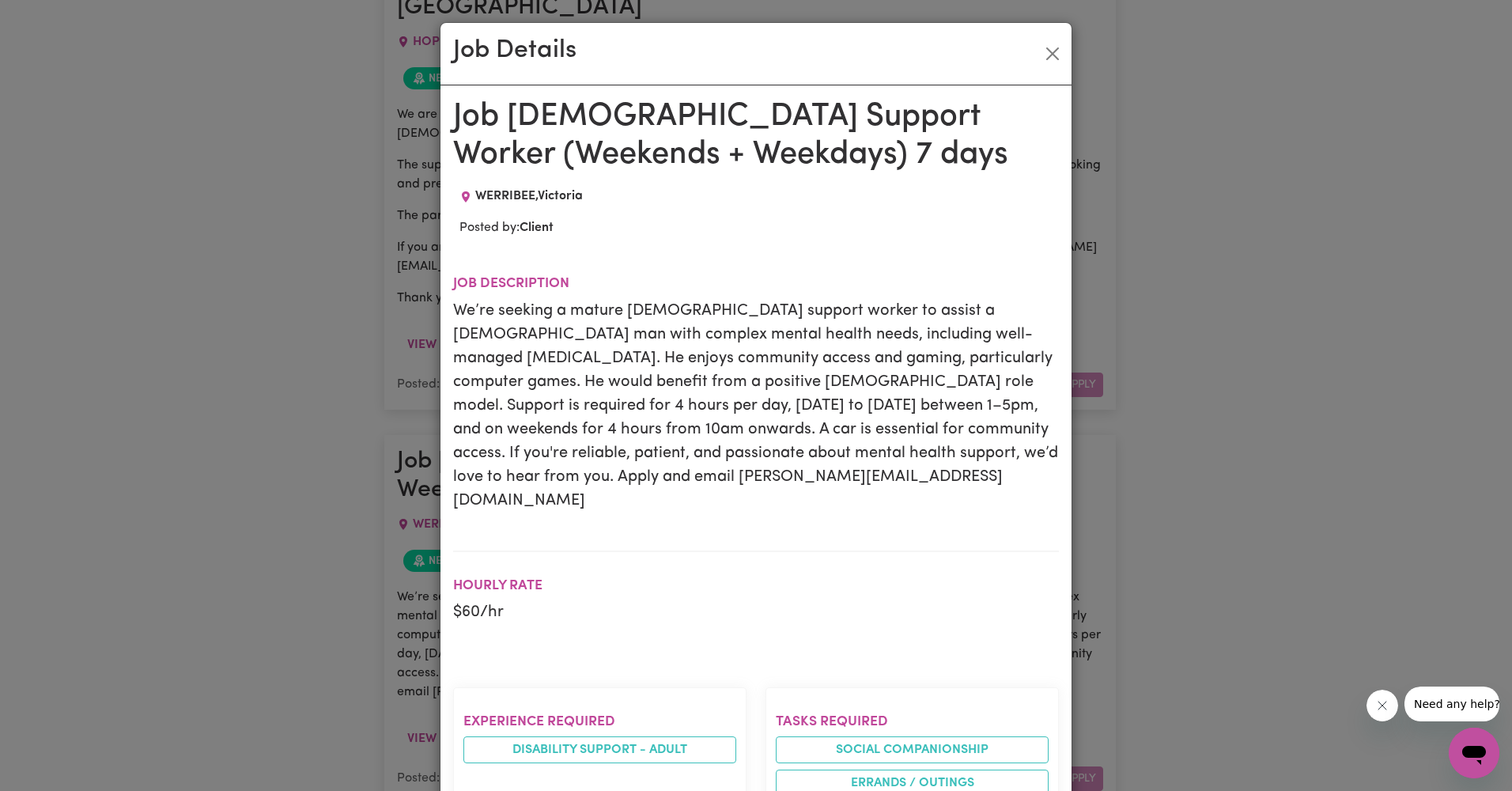
click at [624, 312] on p "We’re seeking a mature [DEMOGRAPHIC_DATA] support worker to assist a [DEMOGRAPH…" at bounding box center [755, 405] width 606 height 214
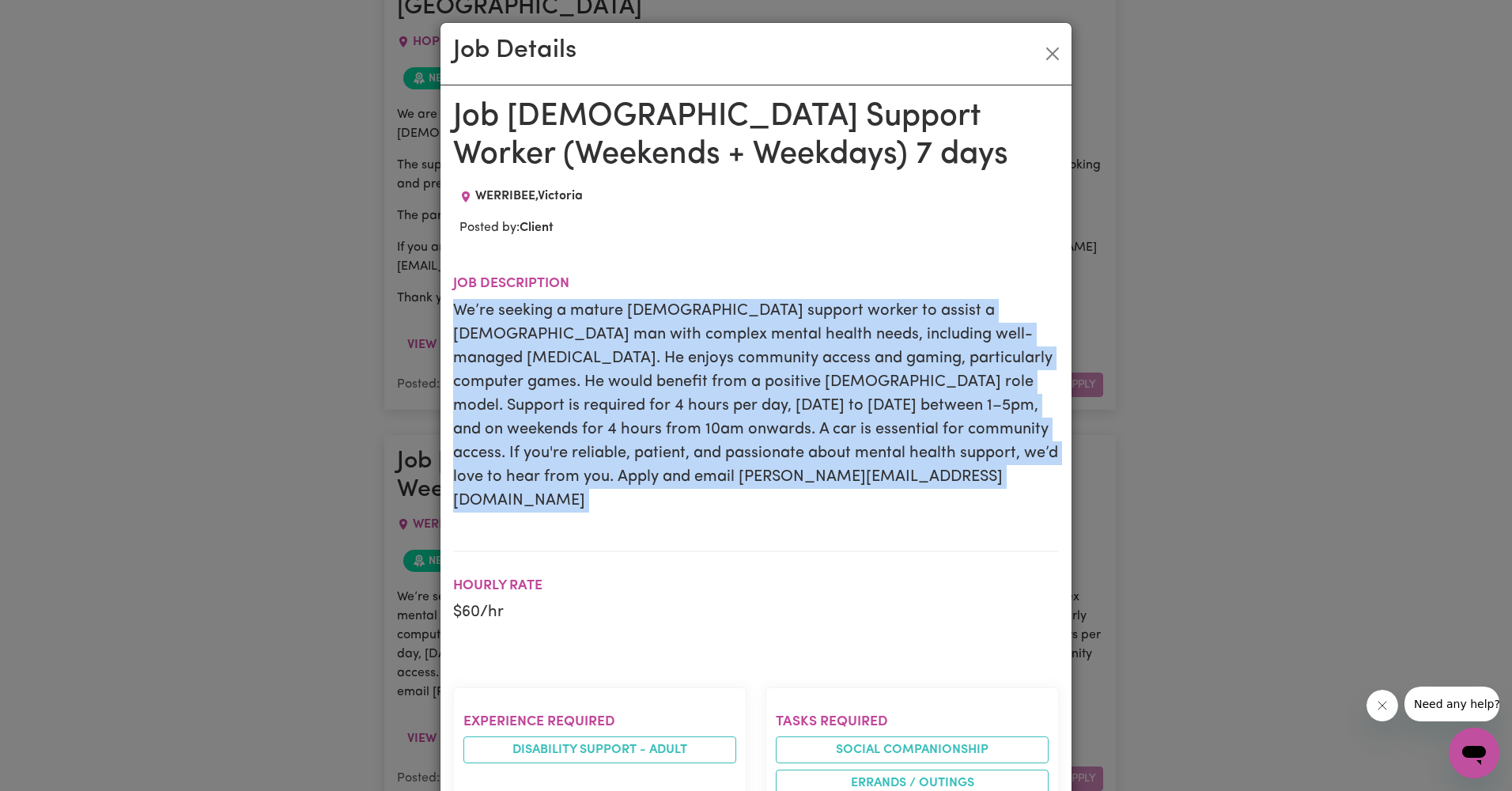
click at [624, 312] on p "We’re seeking a mature [DEMOGRAPHIC_DATA] support worker to assist a [DEMOGRAPH…" at bounding box center [755, 405] width 606 height 214
click at [625, 313] on p "We’re seeking a mature [DEMOGRAPHIC_DATA] support worker to assist a [DEMOGRAPH…" at bounding box center [755, 405] width 606 height 214
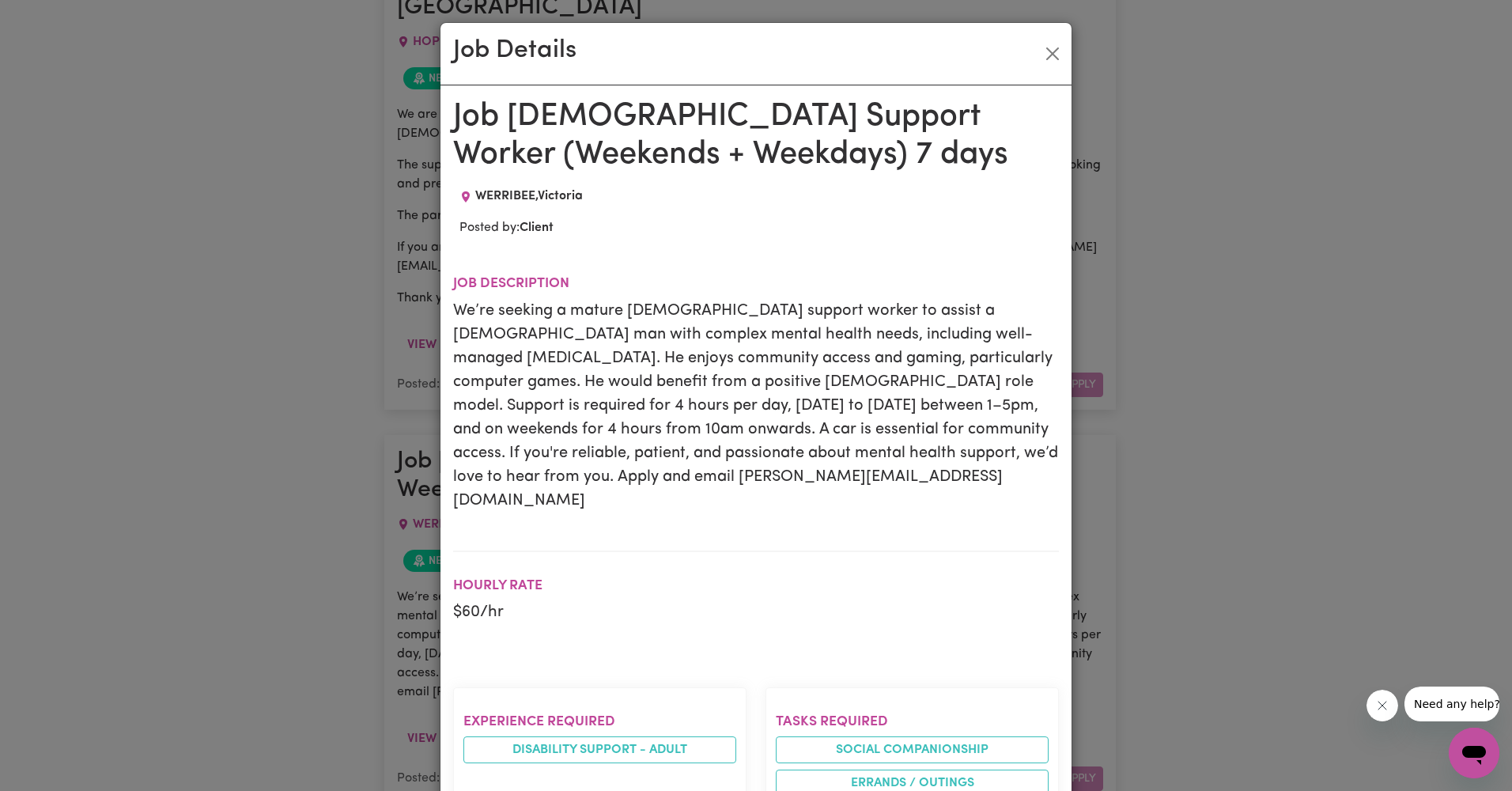
click at [632, 360] on p "We’re seeking a mature [DEMOGRAPHIC_DATA] support worker to assist a [DEMOGRAPH…" at bounding box center [755, 405] width 606 height 214
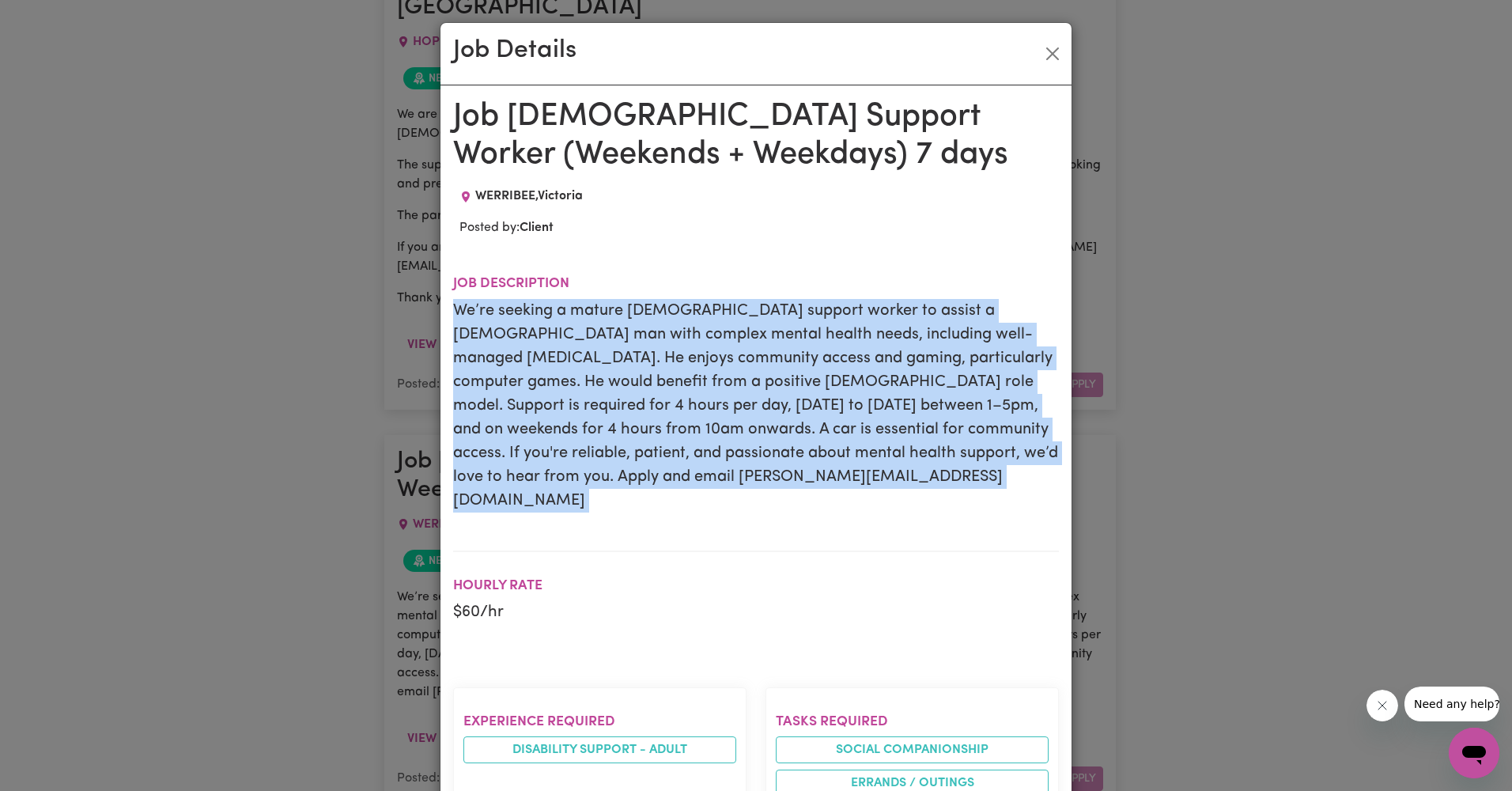
click at [632, 360] on p "We’re seeking a mature [DEMOGRAPHIC_DATA] support worker to assist a [DEMOGRAPH…" at bounding box center [755, 405] width 606 height 214
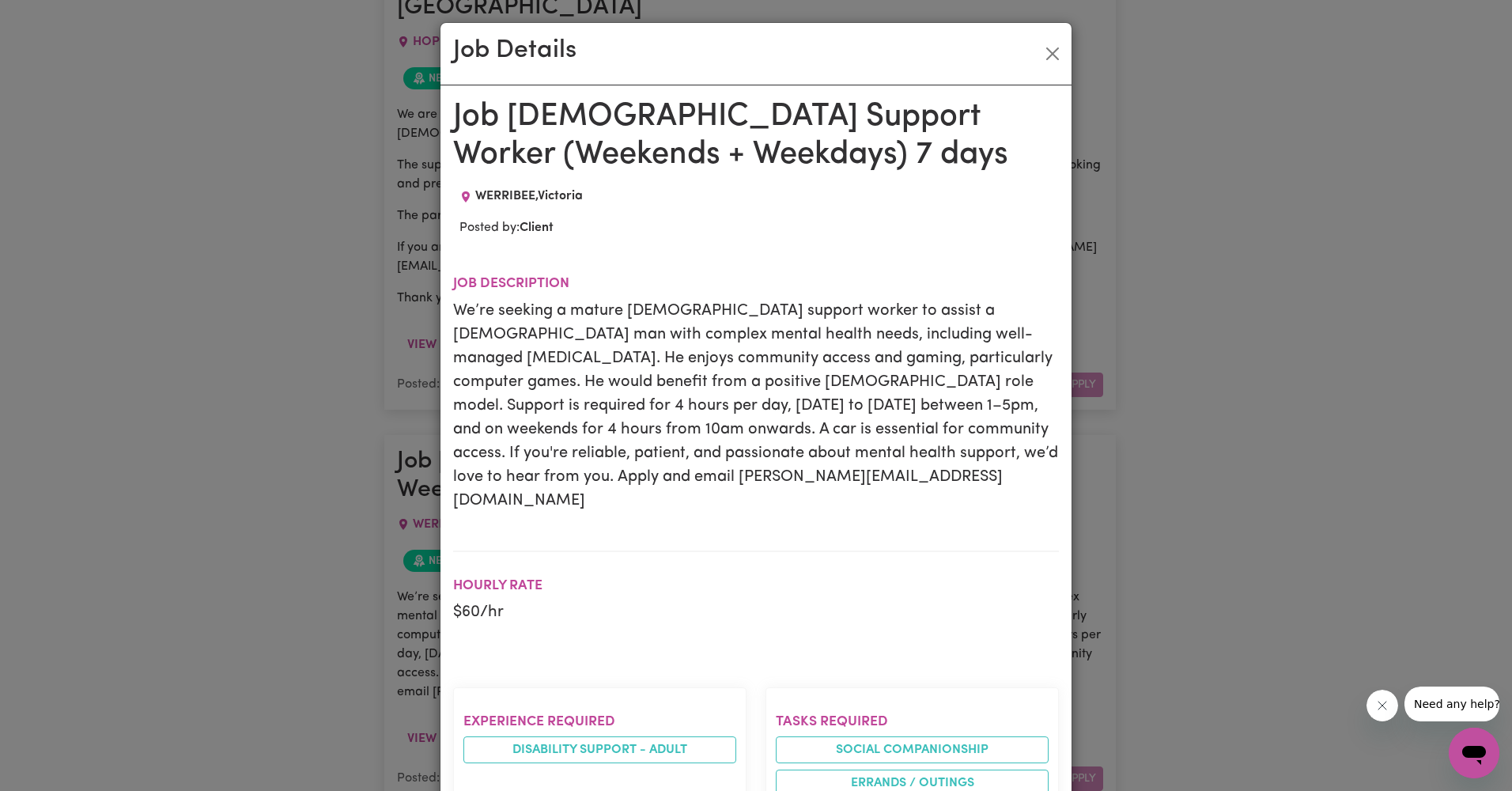
click at [774, 339] on p "We’re seeking a mature [DEMOGRAPHIC_DATA] support worker to assist a [DEMOGRAPH…" at bounding box center [755, 405] width 606 height 214
click at [1043, 47] on button "Close" at bounding box center [1052, 53] width 25 height 25
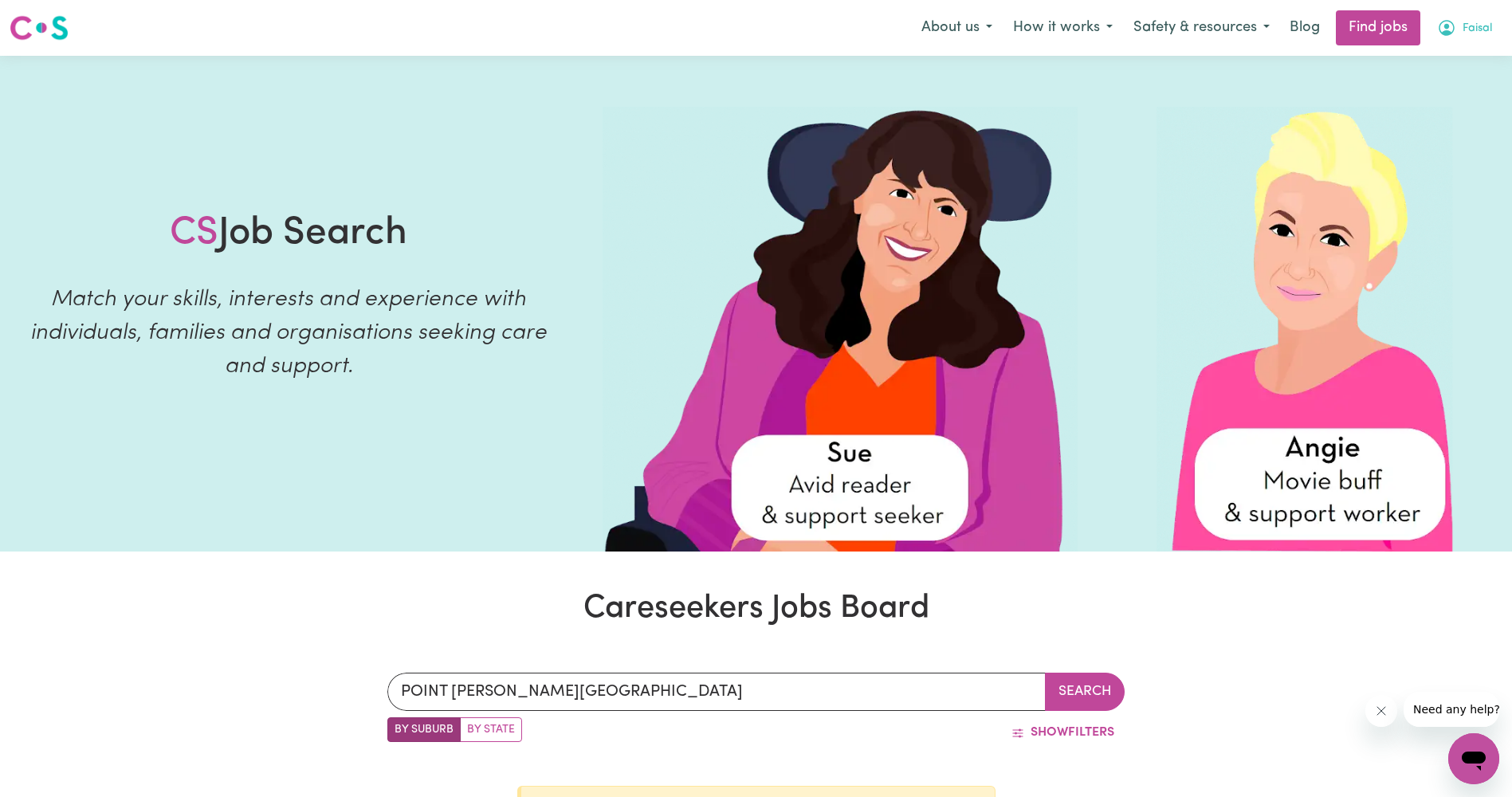
click at [1459, 18] on button "Faisal" at bounding box center [1464, 28] width 75 height 34
click at [1440, 63] on link "My Account" at bounding box center [1439, 62] width 126 height 30
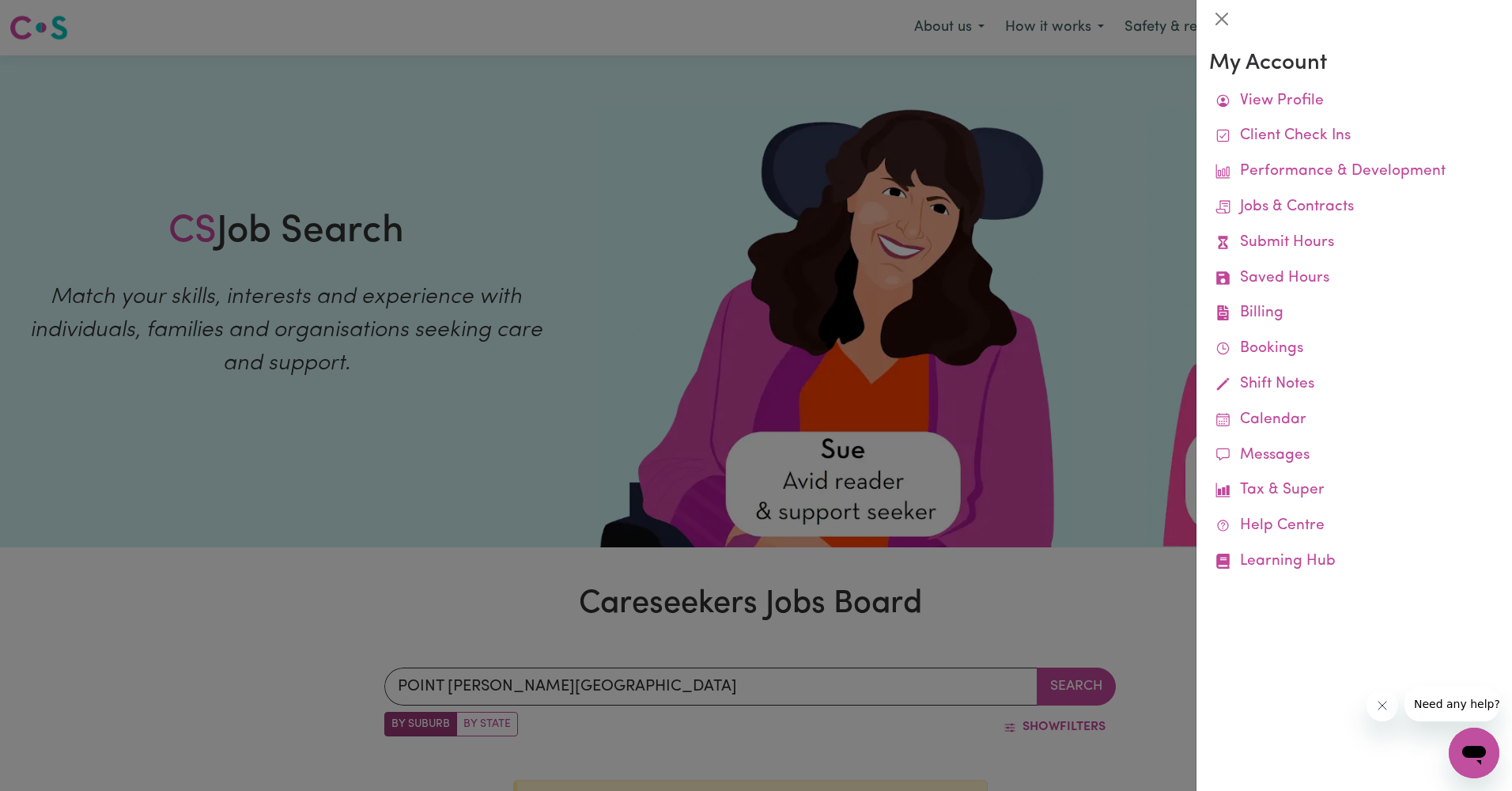
click at [1241, 12] on div at bounding box center [1354, 19] width 315 height 38
click at [1223, 17] on button "Close" at bounding box center [1221, 19] width 25 height 25
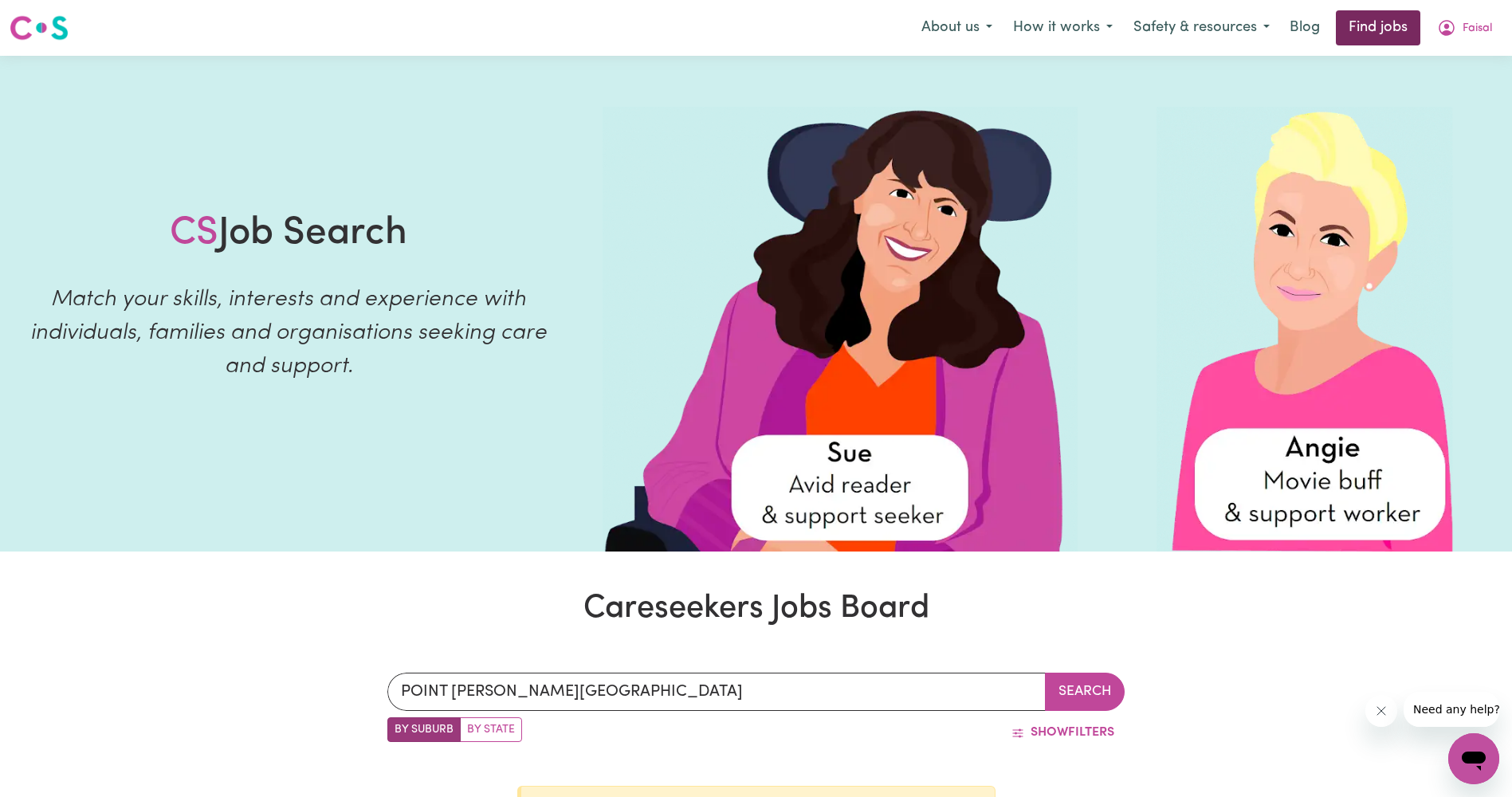
click at [1372, 29] on link "Find jobs" at bounding box center [1378, 27] width 85 height 35
click at [1449, 29] on icon "My Account" at bounding box center [1446, 27] width 19 height 19
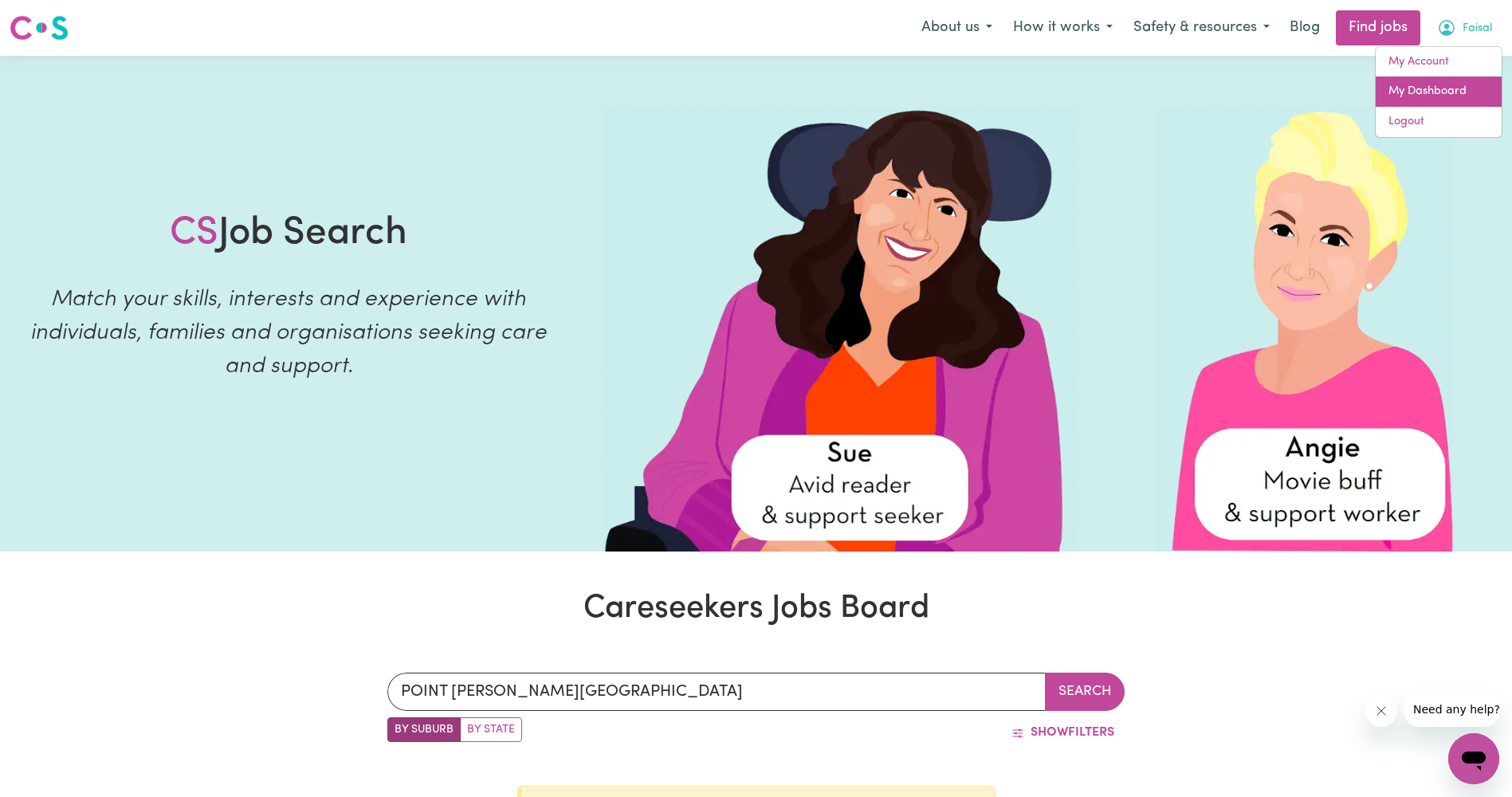
click at [1436, 103] on link "My Dashboard" at bounding box center [1439, 91] width 126 height 30
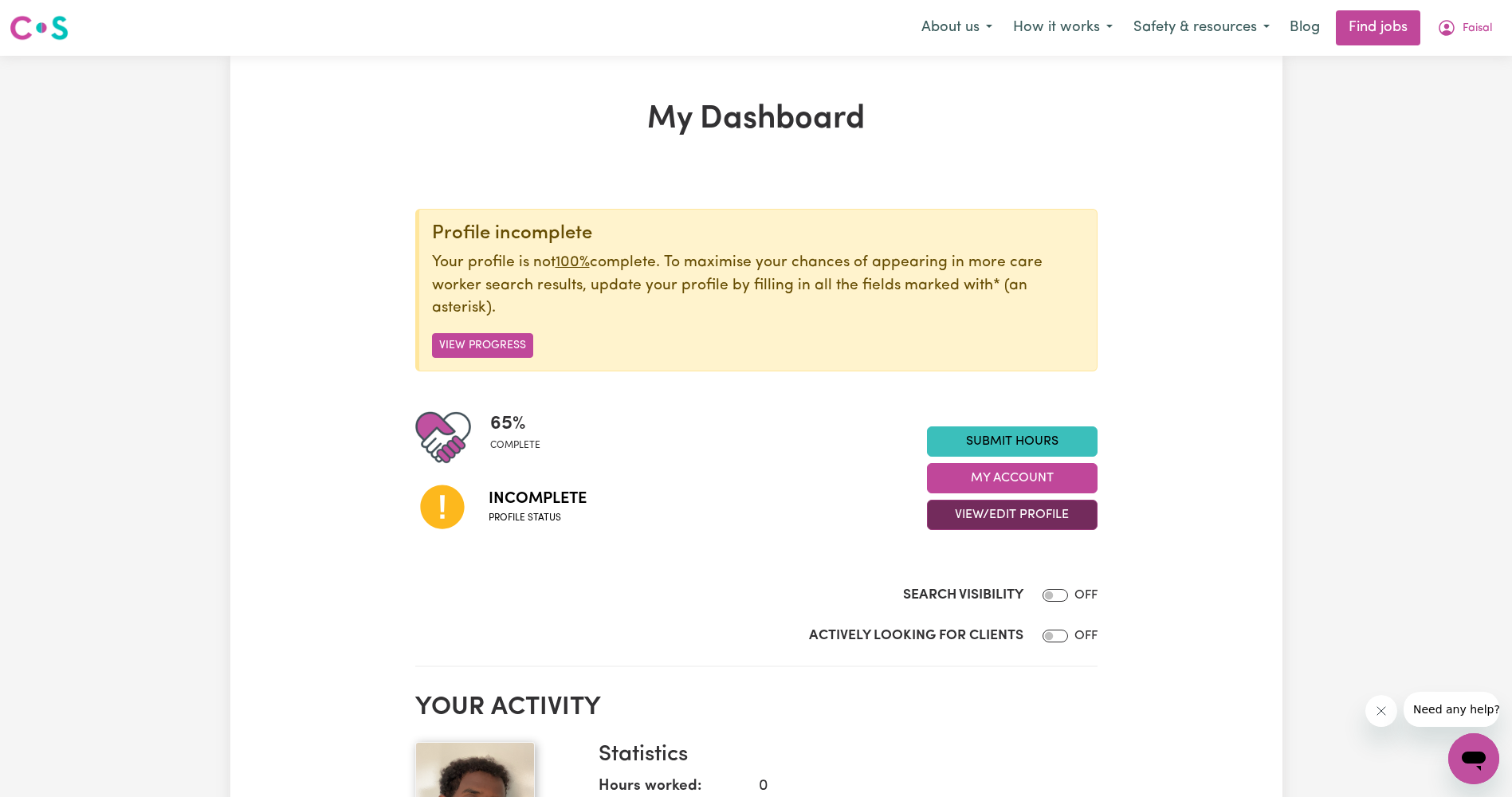
click at [1021, 516] on button "View/Edit Profile" at bounding box center [1011, 515] width 170 height 30
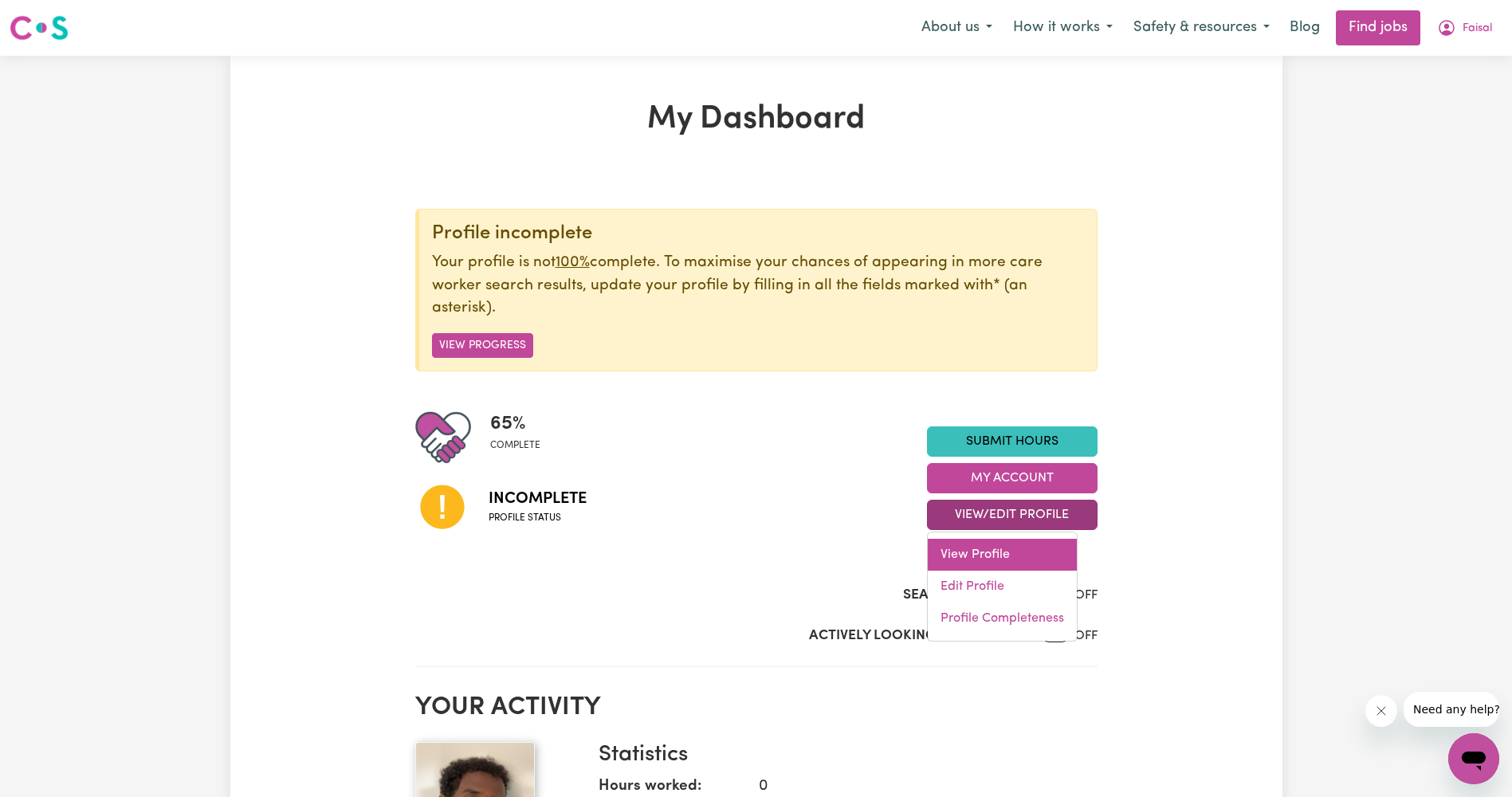
click at [1011, 568] on link "View Profile" at bounding box center [1002, 555] width 149 height 32
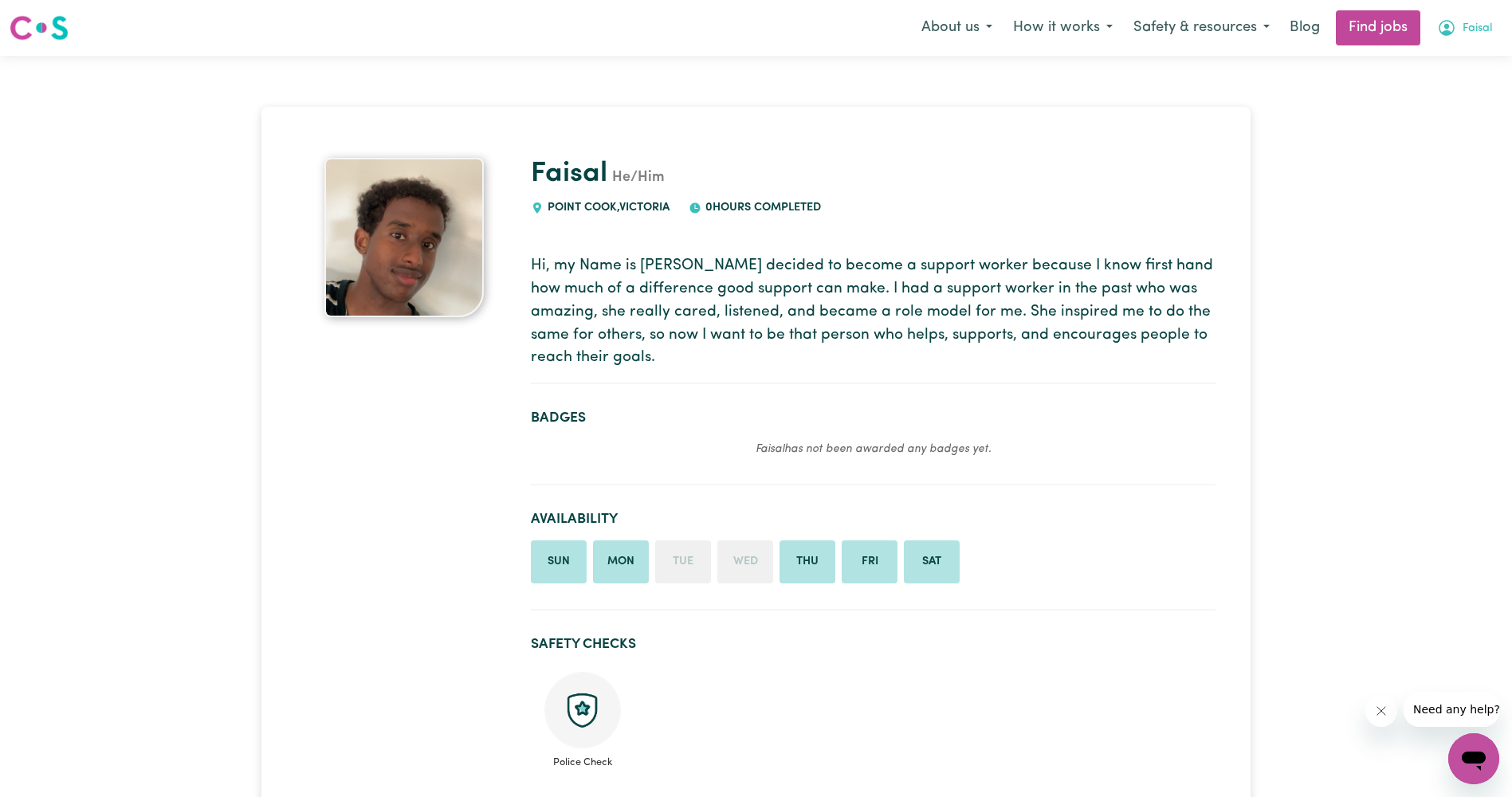
click at [1466, 26] on span "Faisal" at bounding box center [1476, 28] width 29 height 18
click at [1458, 84] on link "My Dashboard" at bounding box center [1439, 91] width 126 height 30
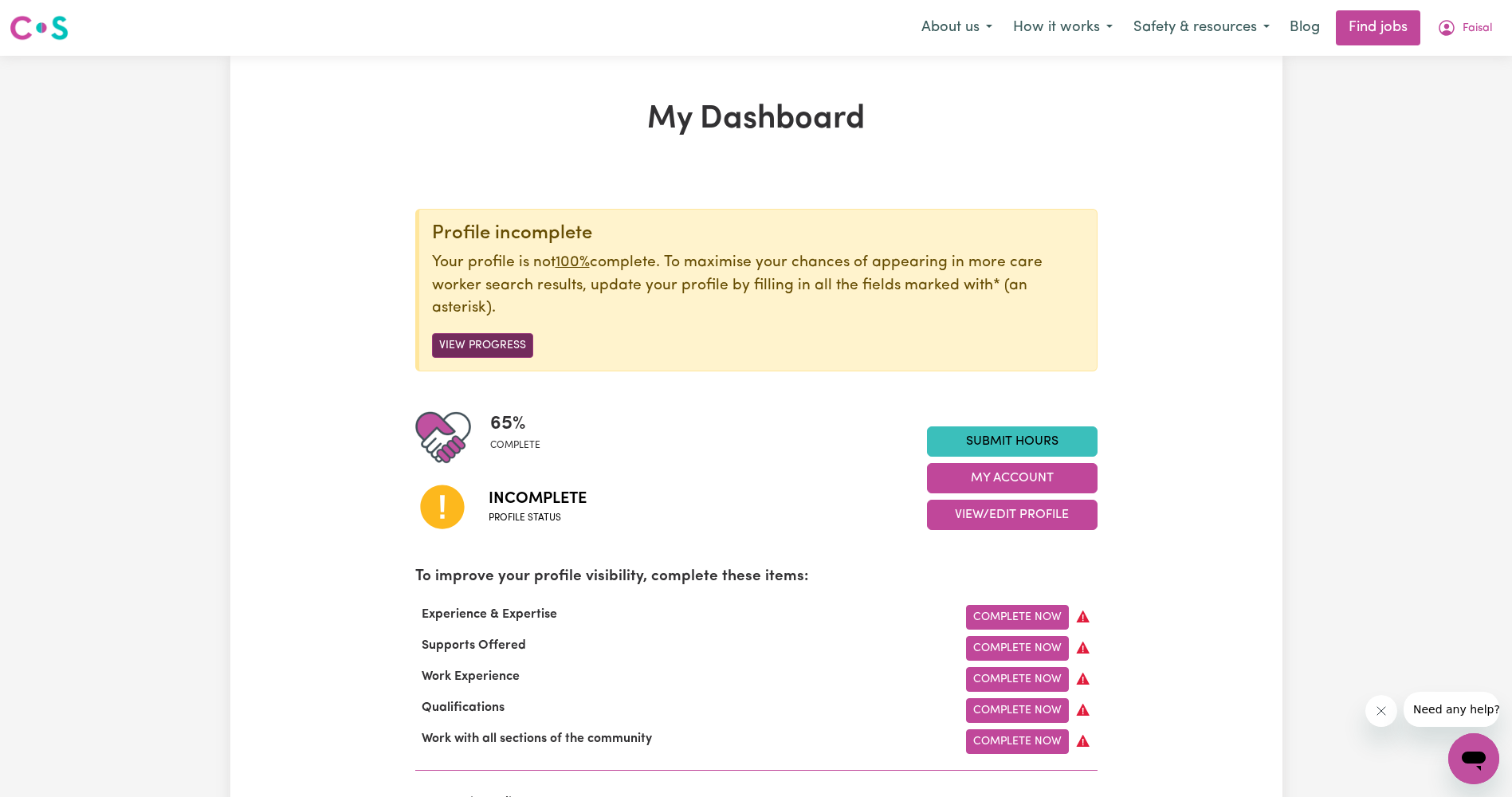
click at [517, 346] on button "View Progress" at bounding box center [483, 345] width 102 height 24
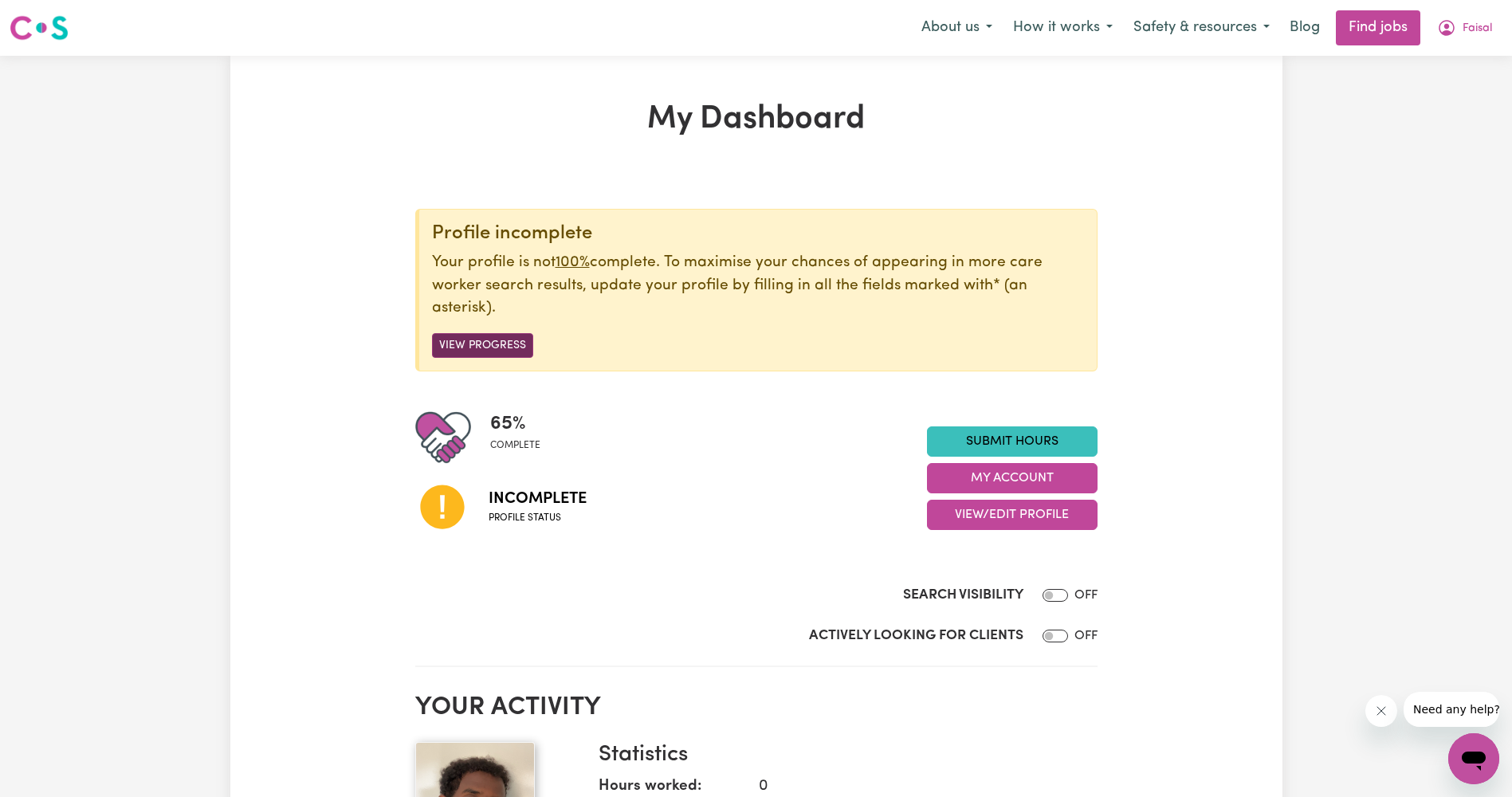
click at [517, 346] on button "View Progress" at bounding box center [483, 345] width 102 height 24
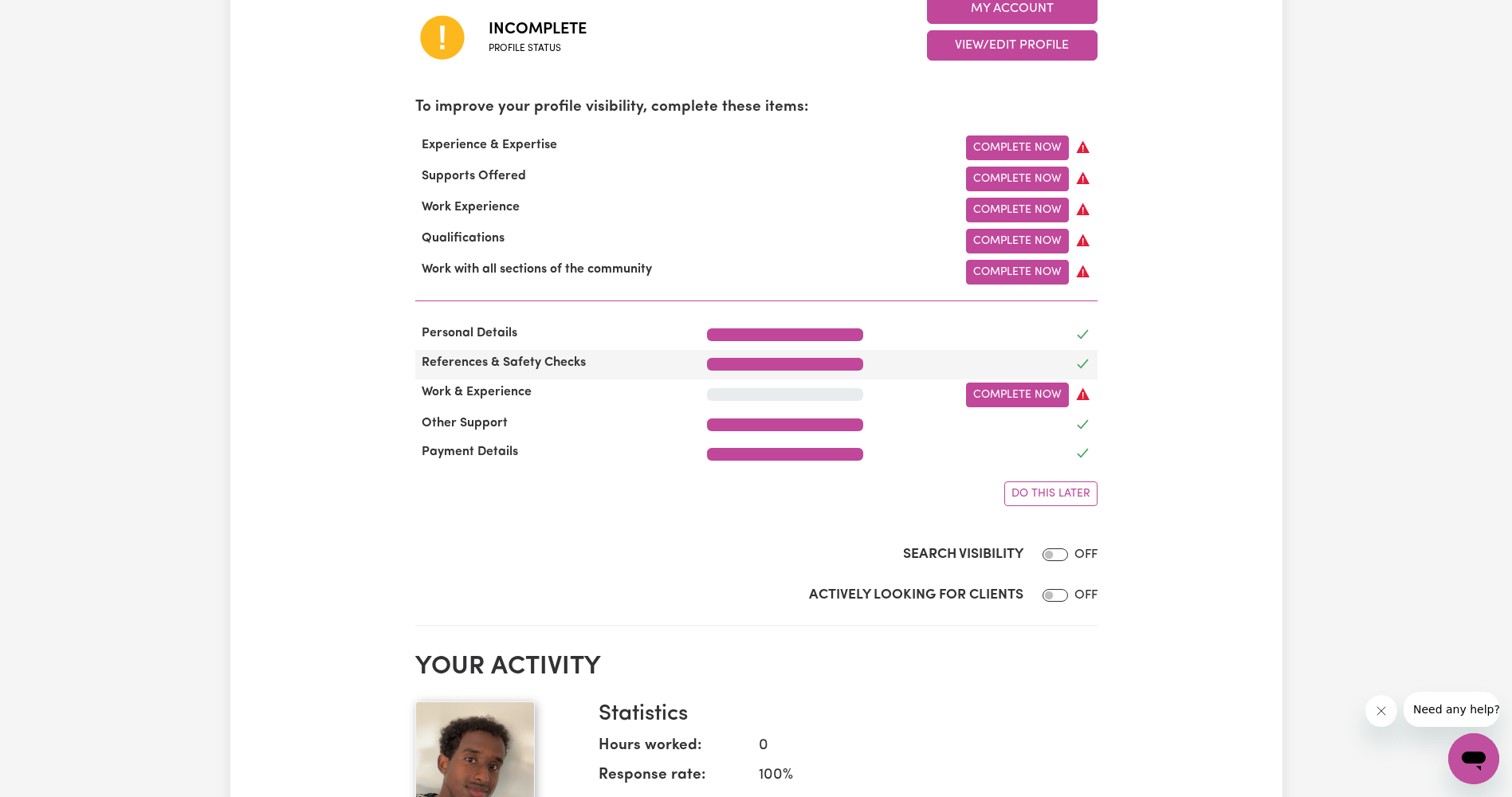
scroll to position [478, 0]
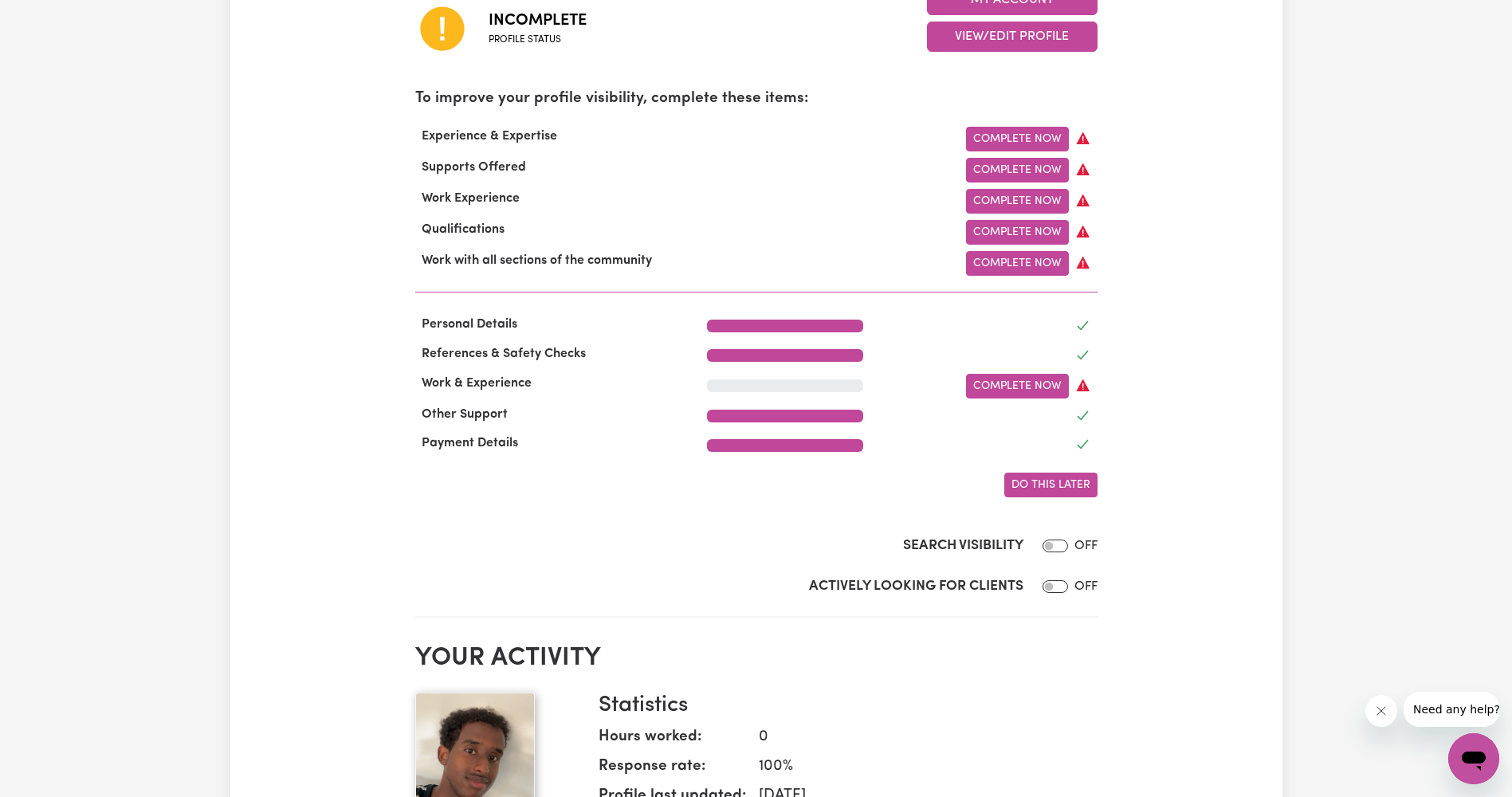
click at [1097, 495] on button "Do this later" at bounding box center [1050, 485] width 93 height 24
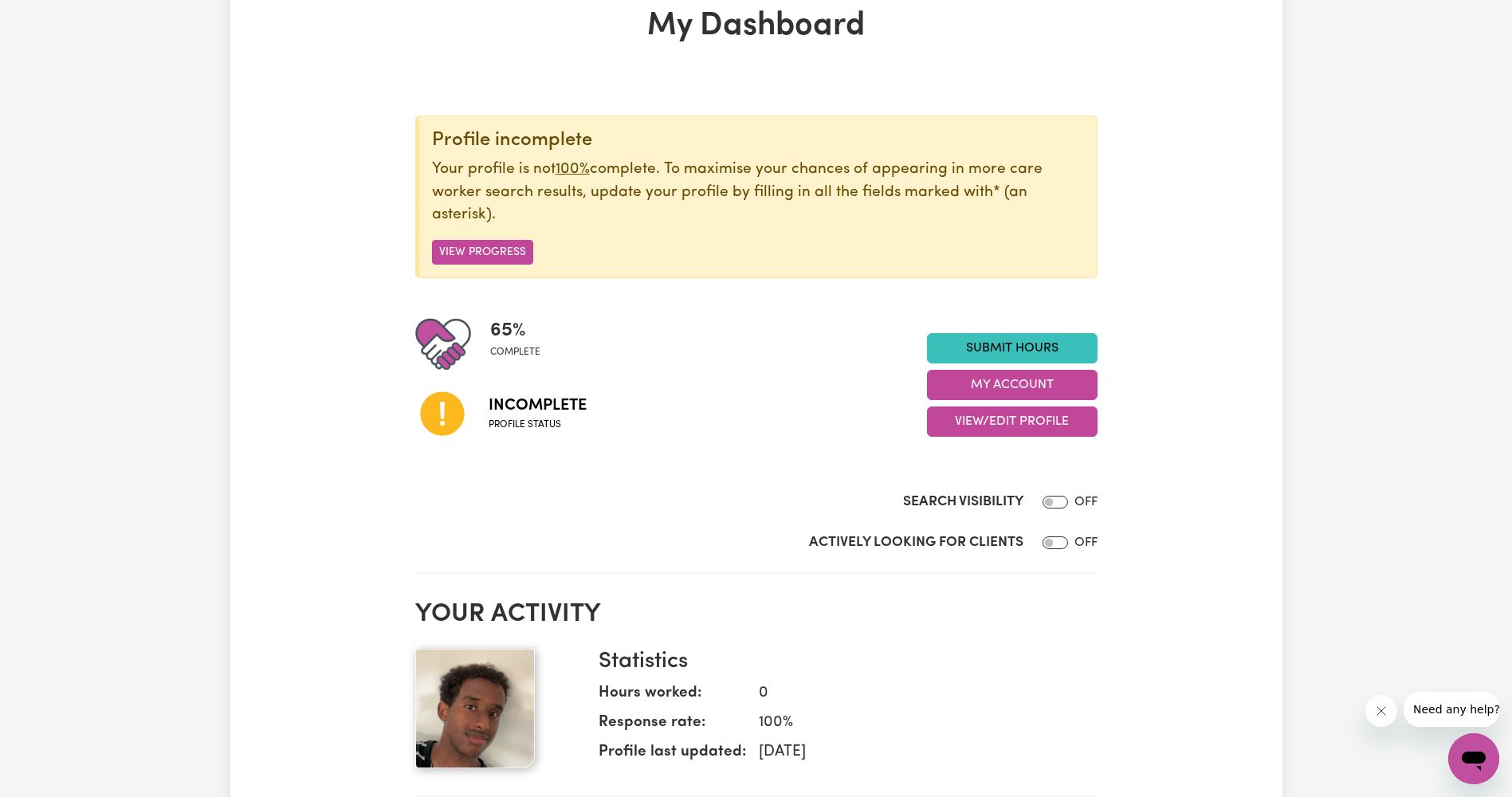
scroll to position [80, 0]
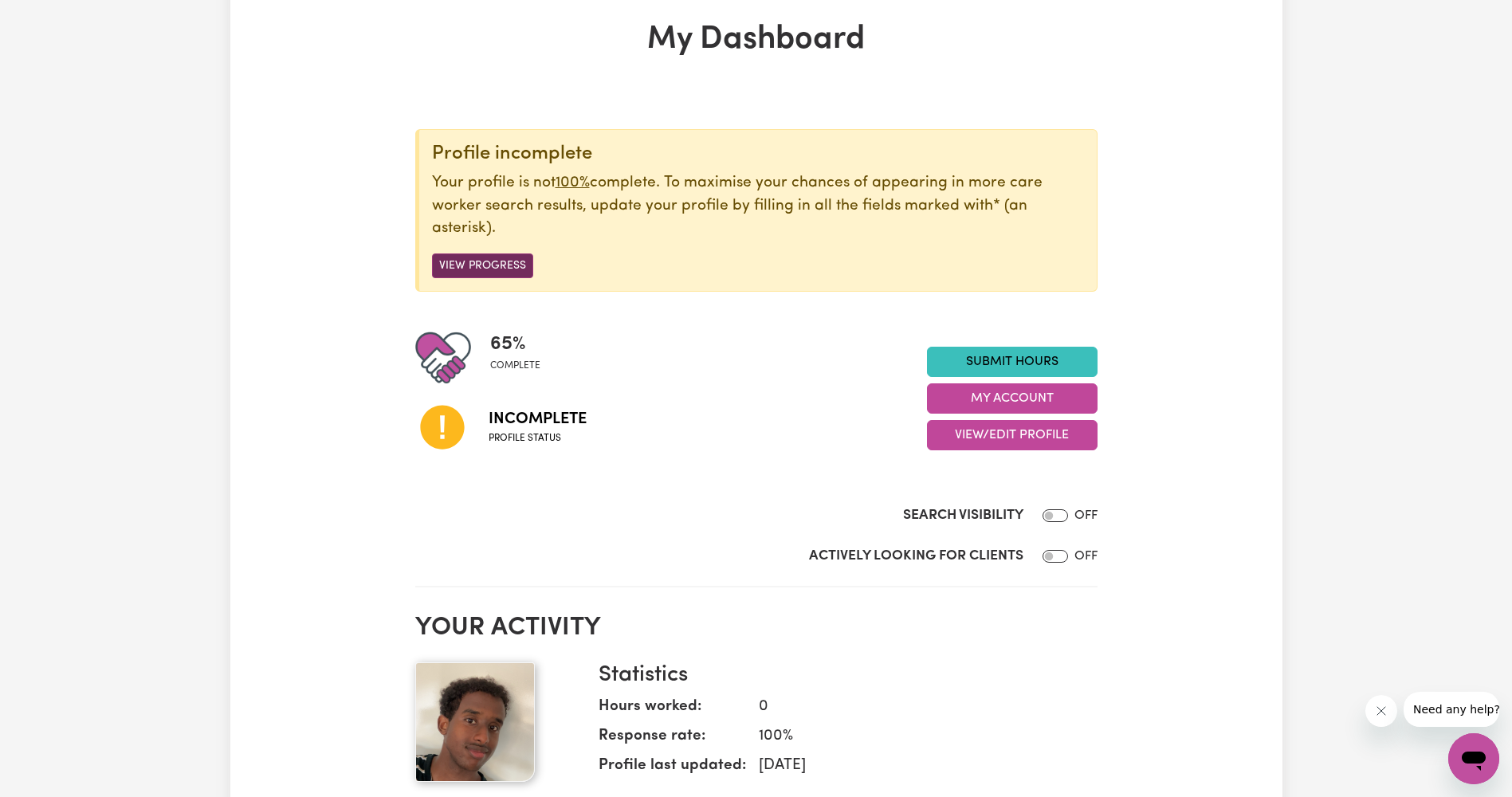
click at [495, 265] on button "View Progress" at bounding box center [483, 265] width 102 height 24
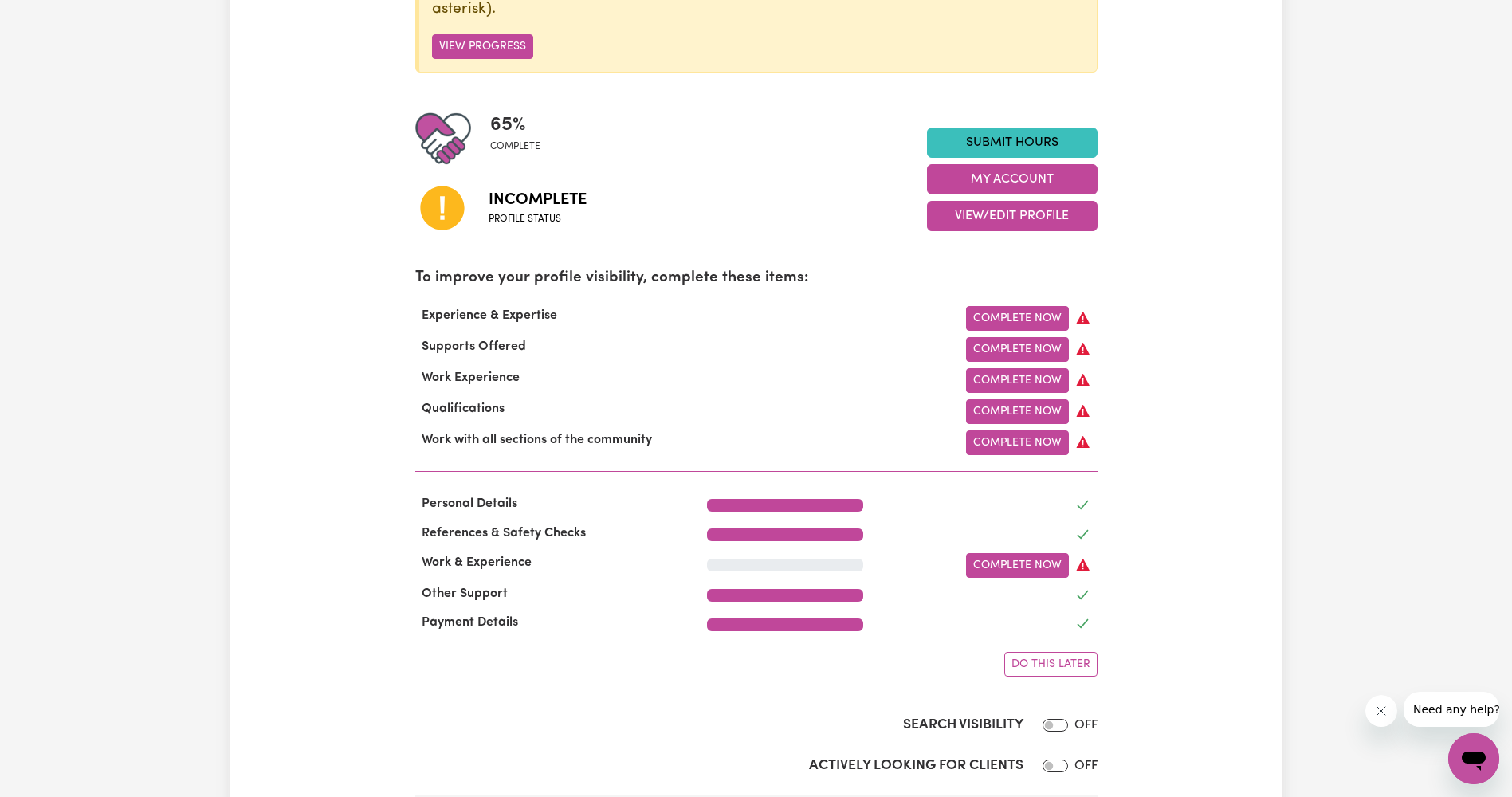
scroll to position [319, 0]
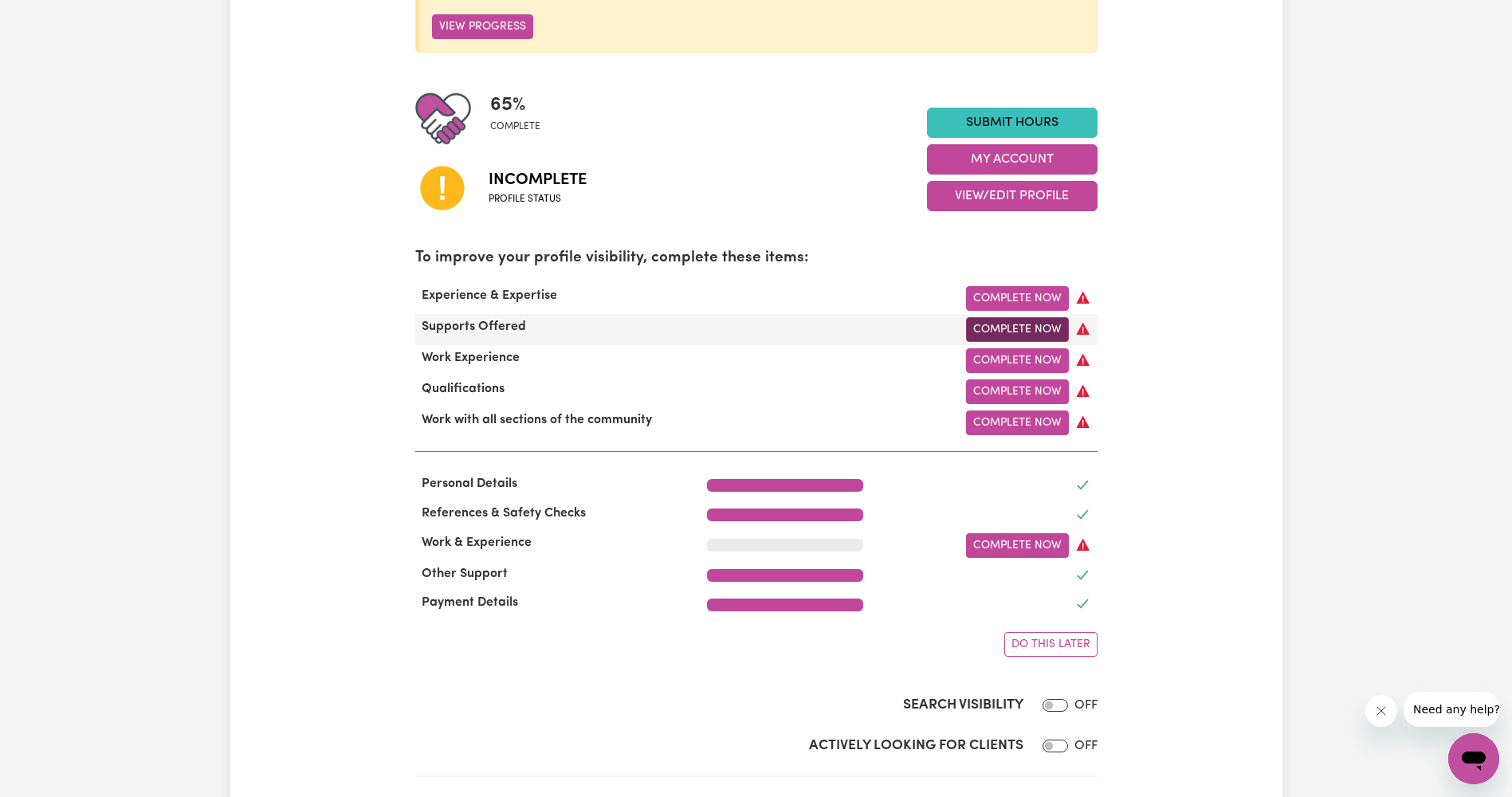
click at [1034, 331] on link "Complete Now" at bounding box center [1017, 329] width 103 height 24
